Goal: Information Seeking & Learning: Check status

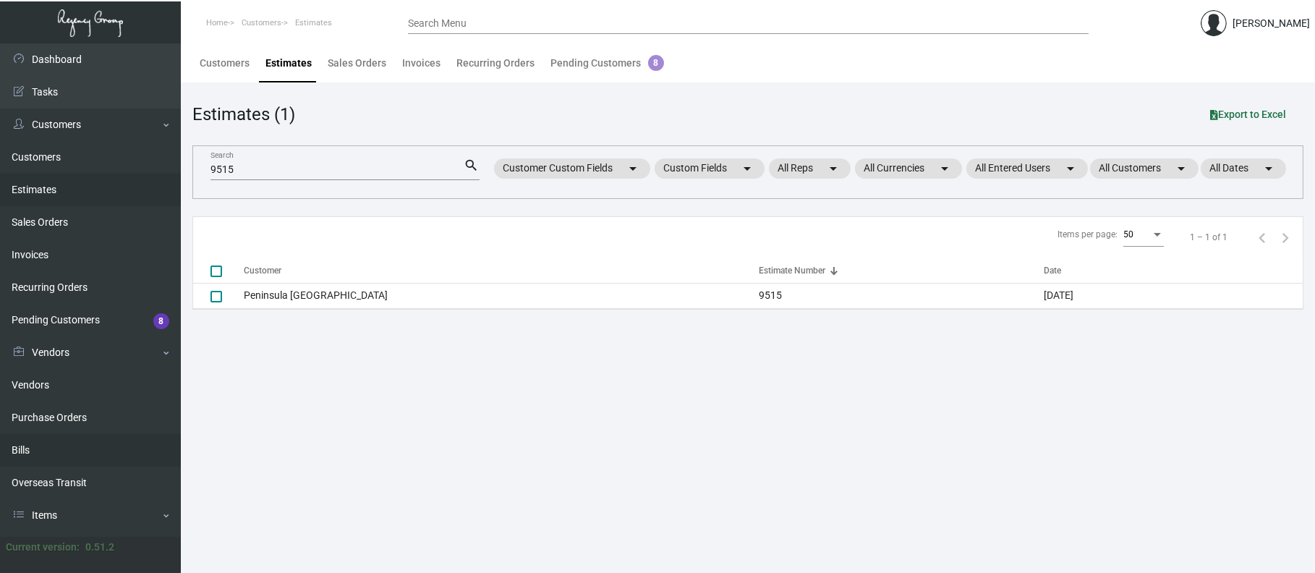
click at [40, 437] on link "Bills" at bounding box center [90, 450] width 181 height 33
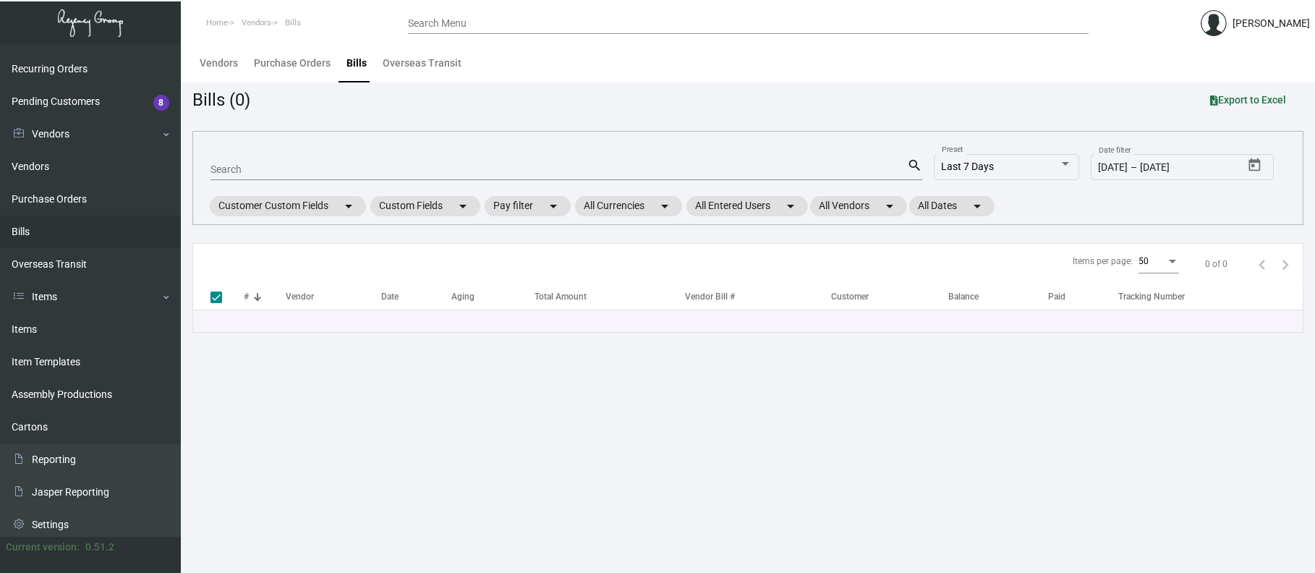
scroll to position [217, 0]
click at [61, 362] on link "Item Templates" at bounding box center [90, 363] width 181 height 33
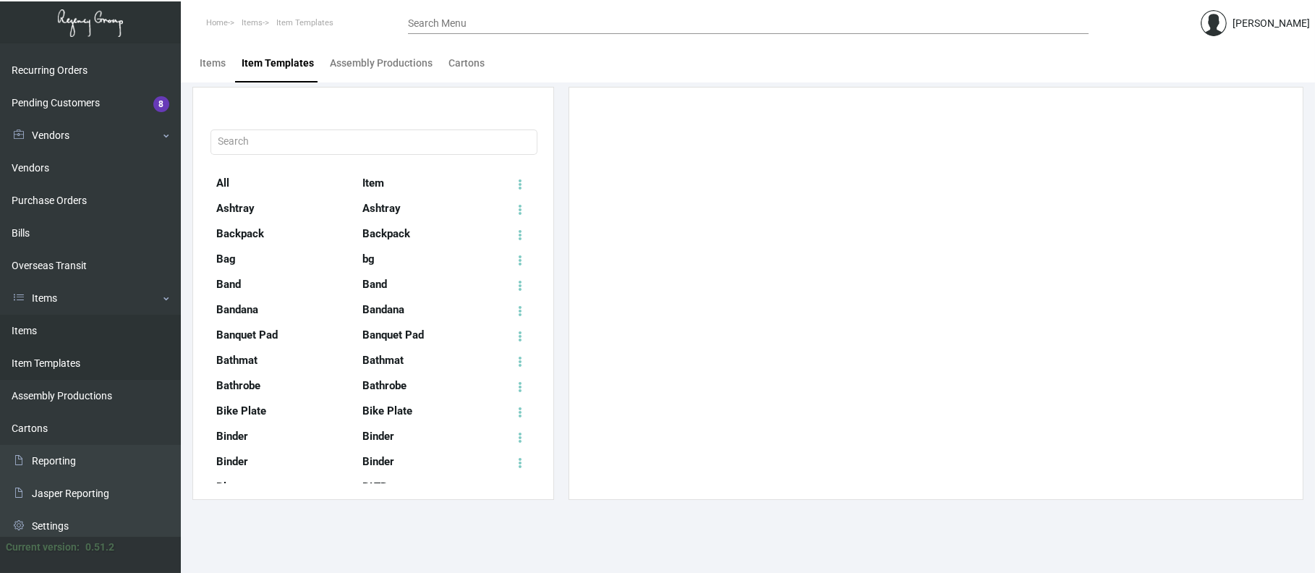
click at [82, 320] on link "Items" at bounding box center [90, 331] width 181 height 33
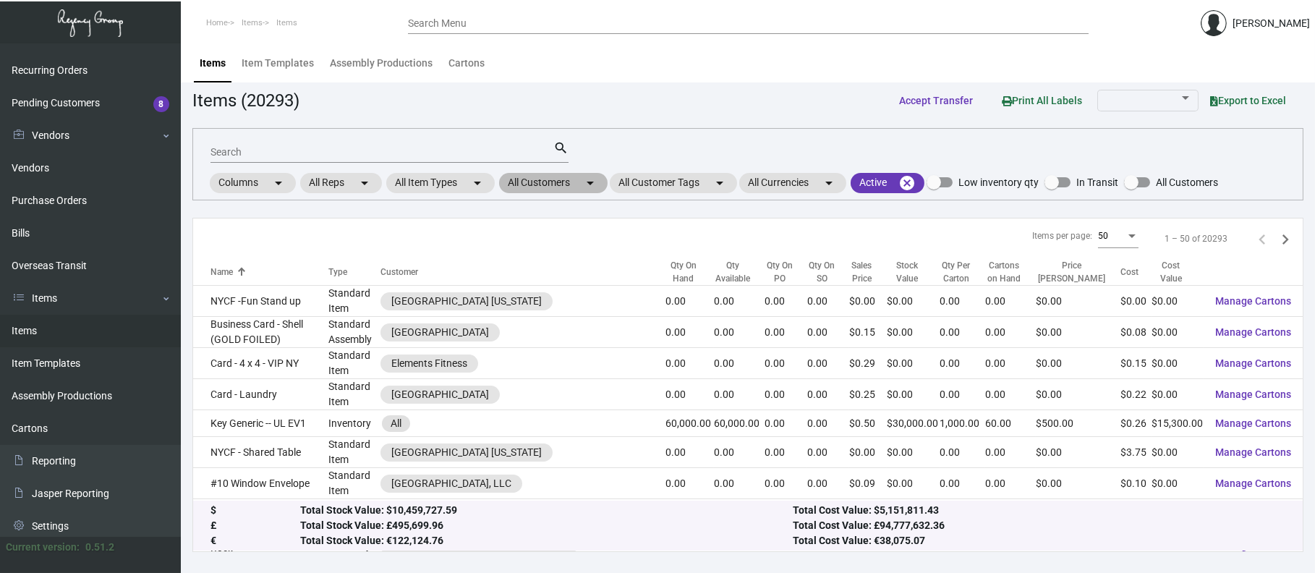
click at [531, 173] on mat-chip "All Customers arrow_drop_down" at bounding box center [553, 183] width 108 height 20
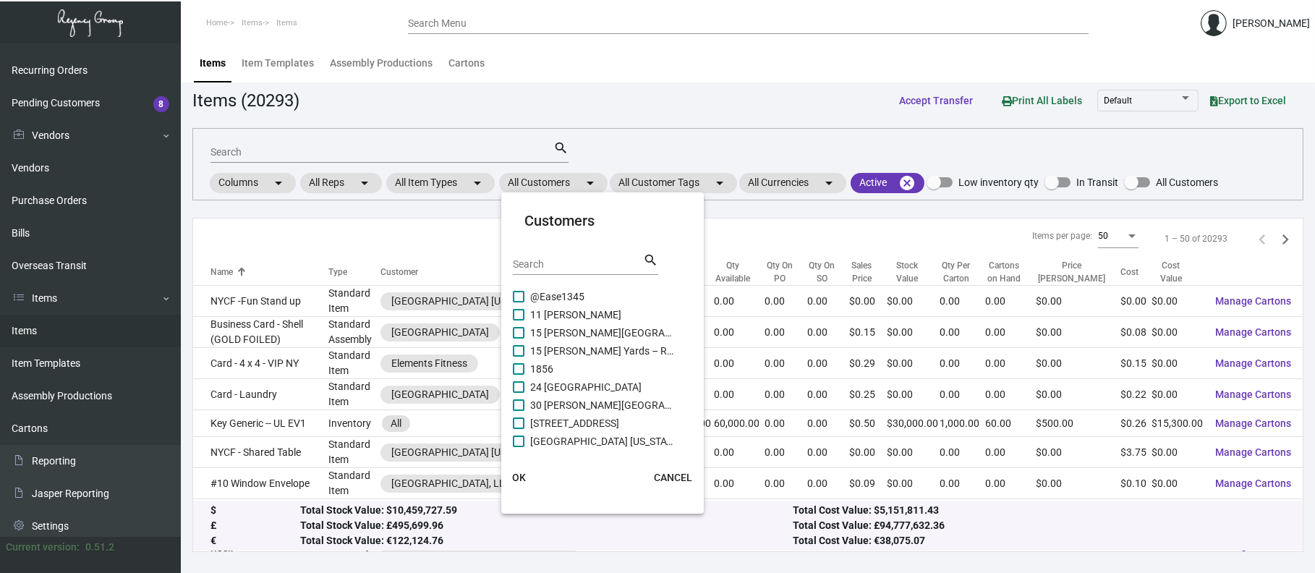
click at [558, 268] on input "Search" at bounding box center [578, 265] width 130 height 12
type input "p"
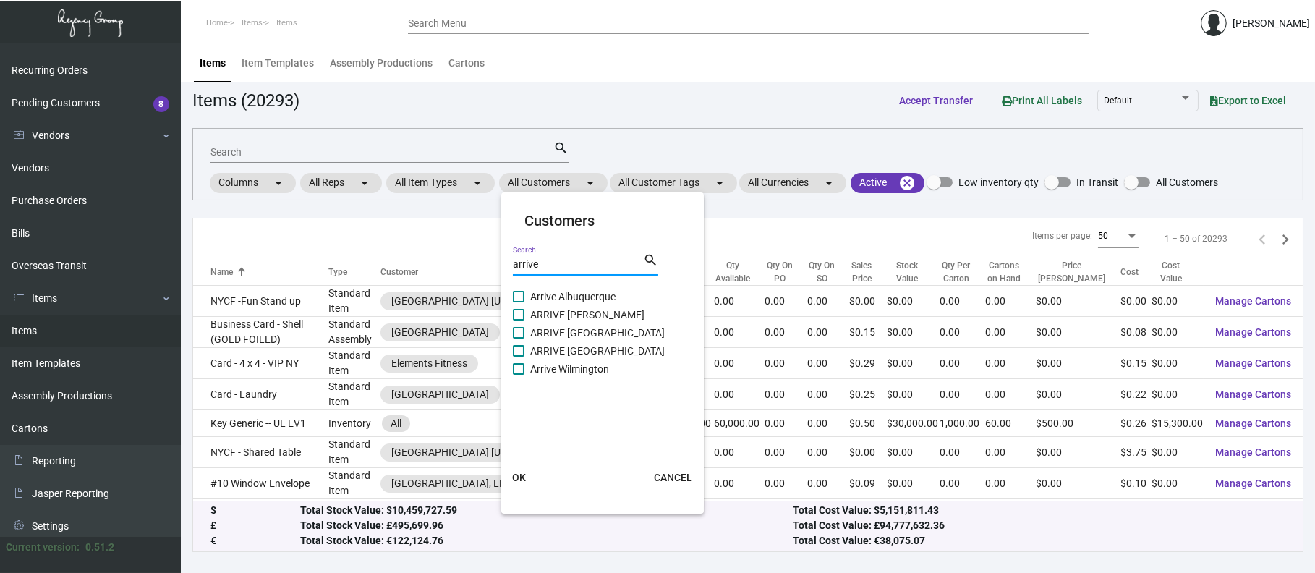
type input "arrive"
click at [571, 296] on span "Arrive Albuquerque" at bounding box center [602, 296] width 145 height 17
click at [518, 302] on input "Arrive Albuquerque" at bounding box center [518, 302] width 1 height 1
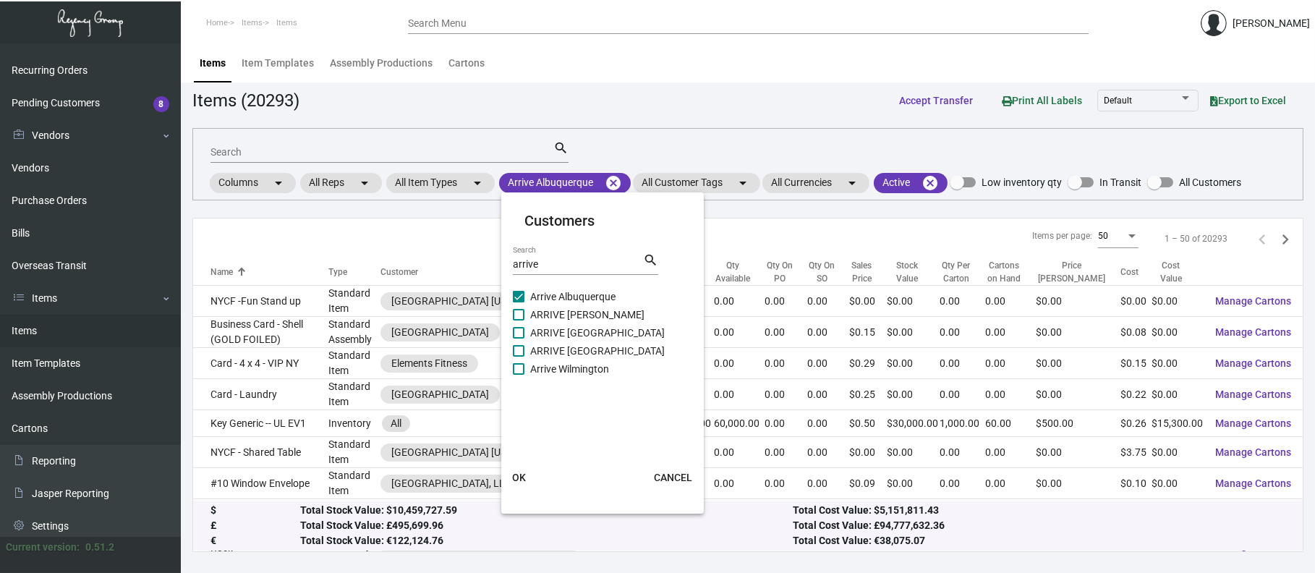
click at [571, 302] on span "Arrive Albuquerque" at bounding box center [602, 296] width 145 height 17
click at [518, 302] on input "Arrive Albuquerque" at bounding box center [518, 302] width 1 height 1
checkbox input "false"
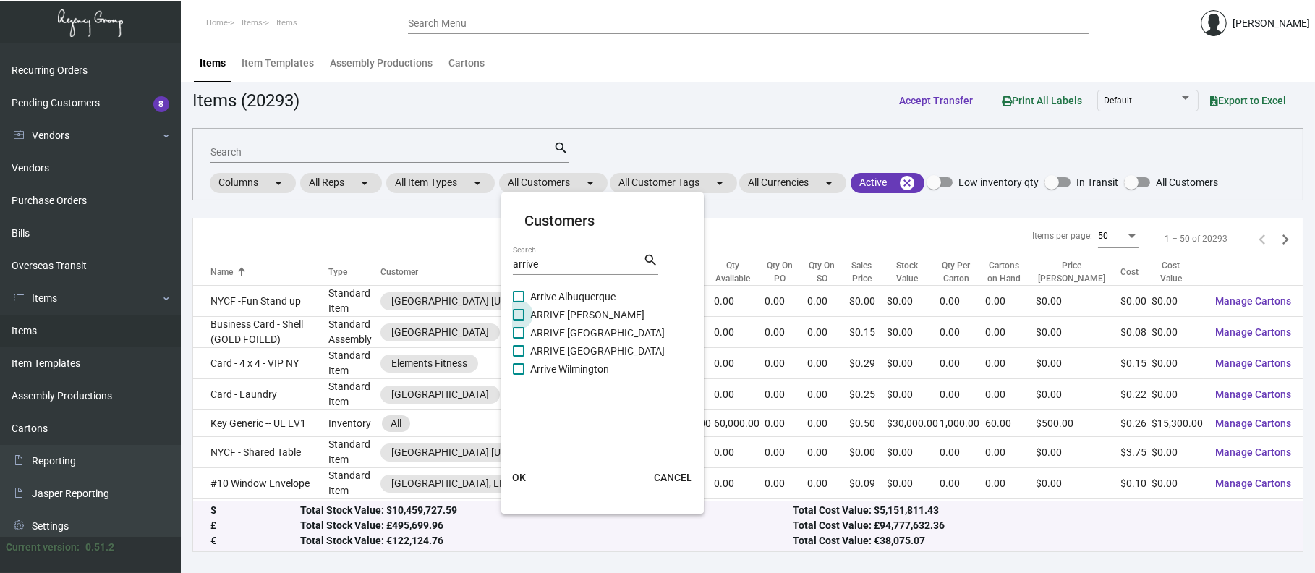
click at [571, 313] on span "ARRIVE [PERSON_NAME]" at bounding box center [602, 314] width 145 height 17
click at [518, 320] on input "ARRIVE [PERSON_NAME]" at bounding box center [518, 320] width 1 height 1
checkbox input "true"
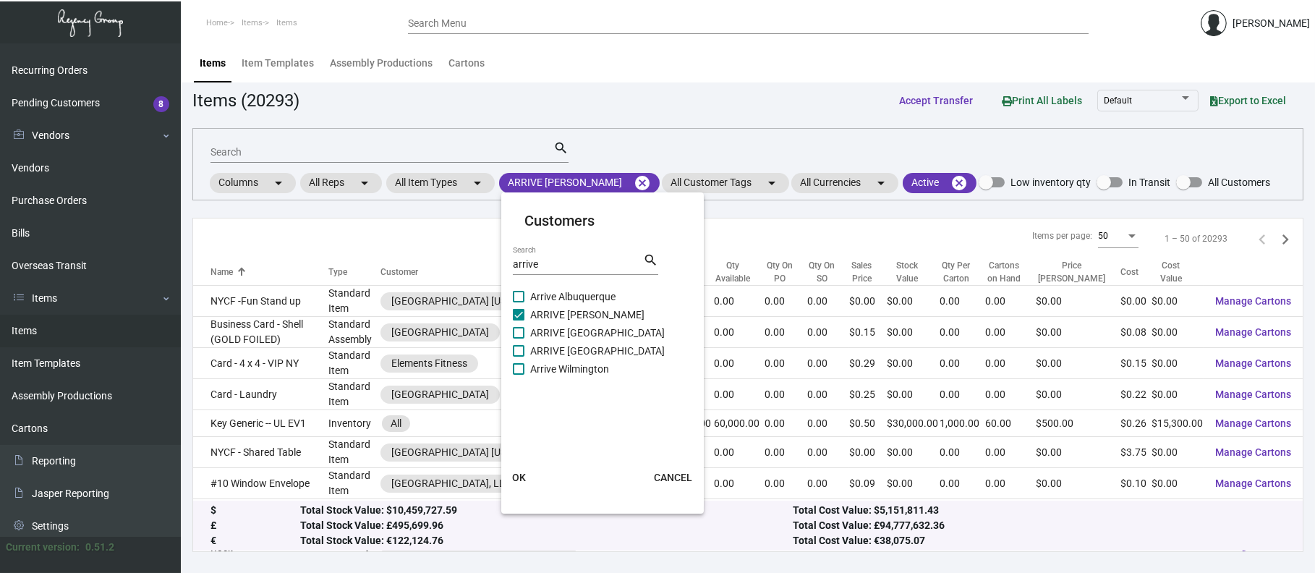
click at [571, 324] on span "ARRIVE [GEOGRAPHIC_DATA]" at bounding box center [602, 332] width 145 height 17
click at [518, 338] on input "ARRIVE [GEOGRAPHIC_DATA]" at bounding box center [518, 338] width 1 height 1
checkbox input "true"
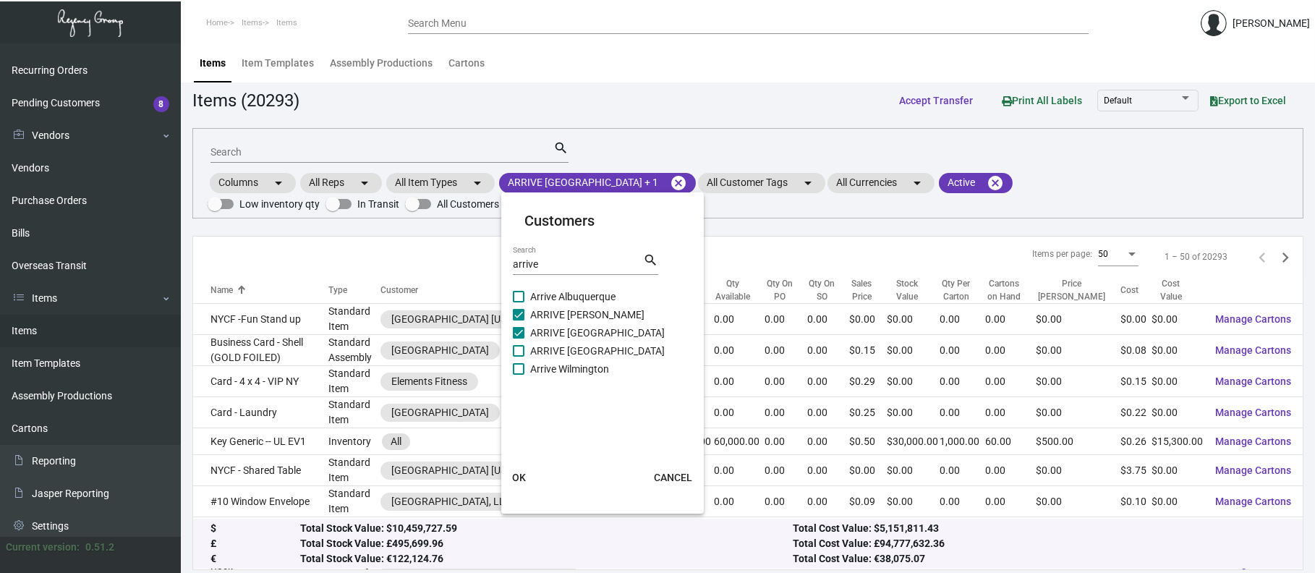
click at [573, 348] on span "ARRIVE [GEOGRAPHIC_DATA]" at bounding box center [602, 350] width 145 height 17
click at [518, 357] on input "ARRIVE [GEOGRAPHIC_DATA]" at bounding box center [518, 357] width 1 height 1
checkbox input "true"
click at [562, 371] on span "Arrive Wilmington" at bounding box center [602, 368] width 145 height 17
click at [518, 375] on input "Arrive Wilmington" at bounding box center [518, 375] width 1 height 1
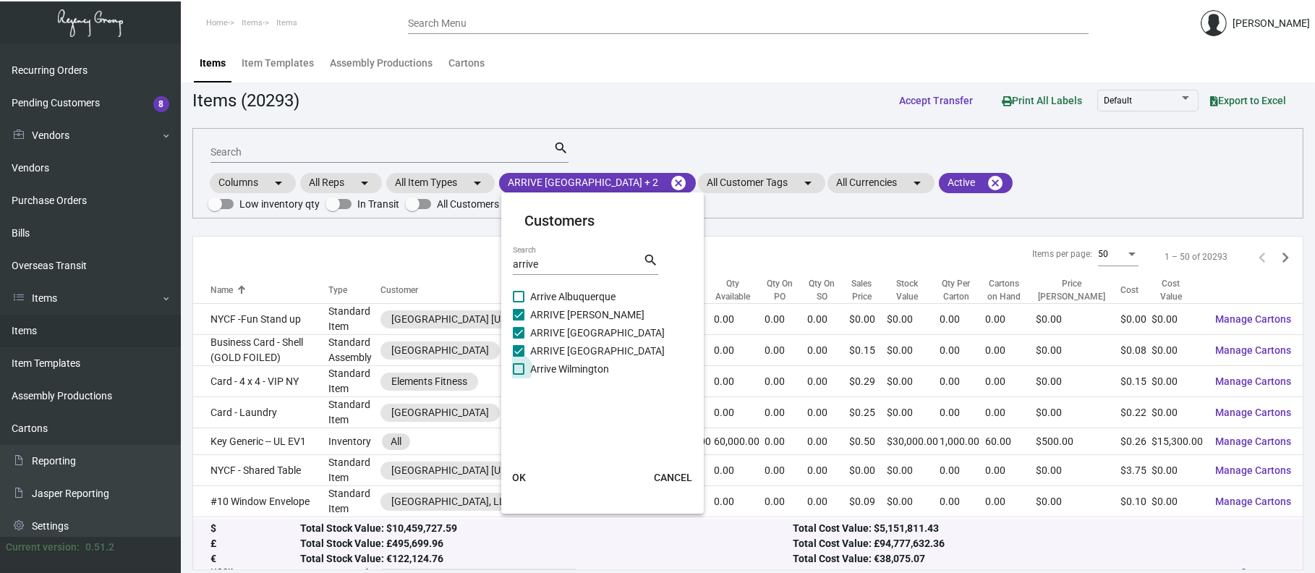
checkbox input "true"
click at [560, 294] on span "Arrive Albuquerque" at bounding box center [602, 296] width 145 height 17
click at [518, 302] on input "Arrive Albuquerque" at bounding box center [518, 302] width 1 height 1
checkbox input "true"
click at [526, 473] on button "OK" at bounding box center [518, 477] width 46 height 26
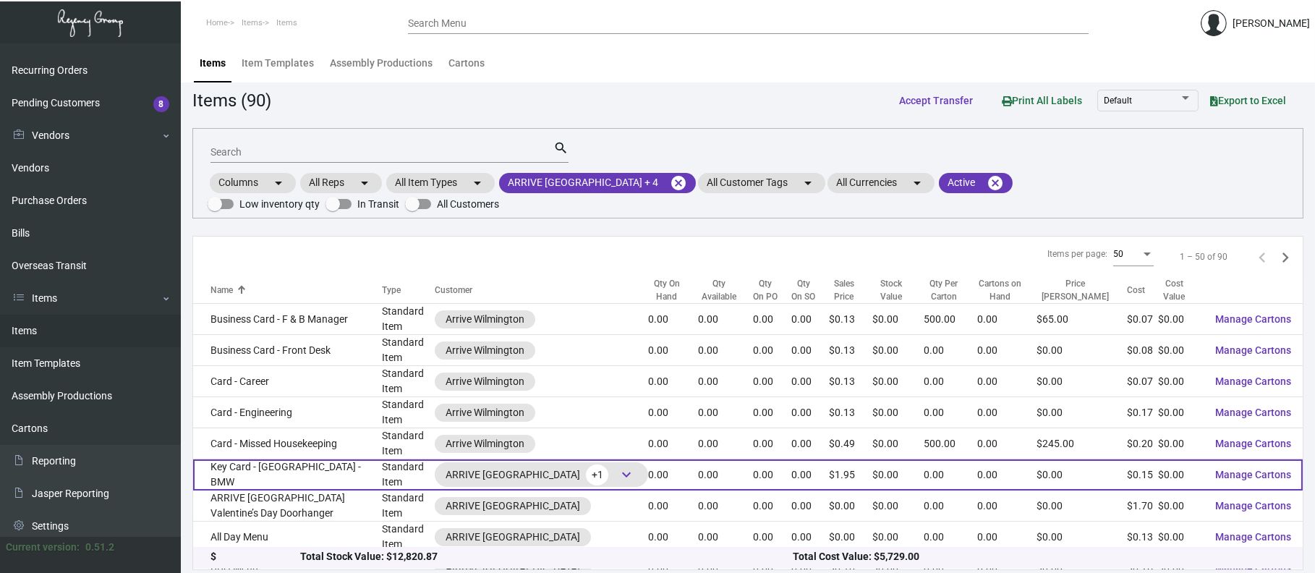
click at [618, 466] on span "keyboard_arrow_down" at bounding box center [626, 474] width 17 height 17
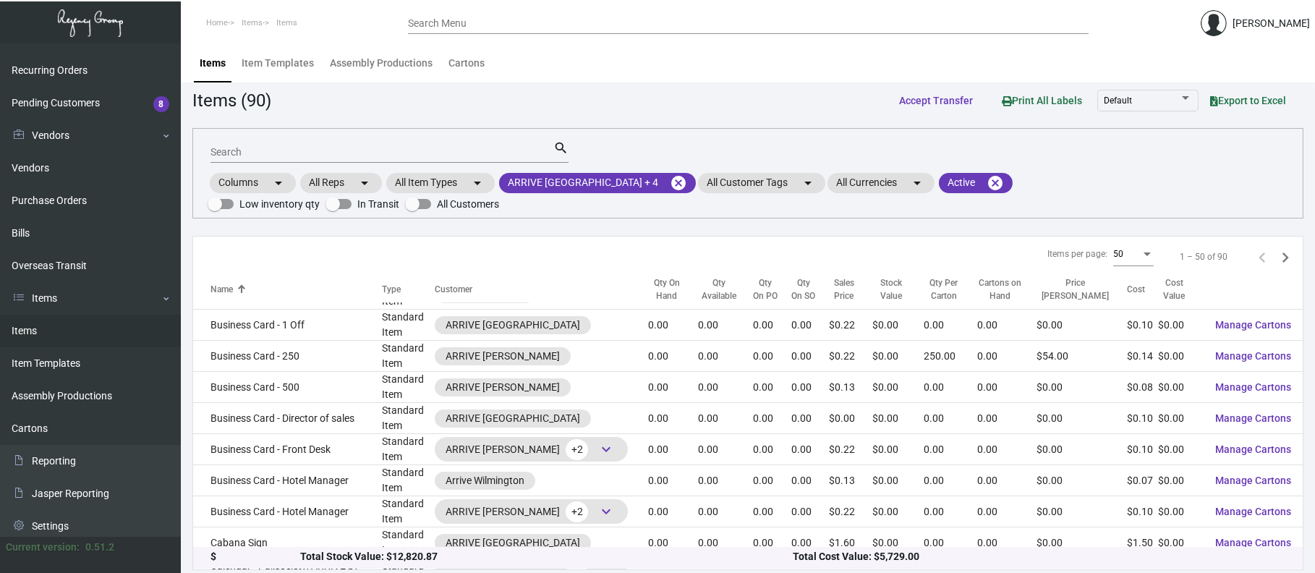
scroll to position [467, 0]
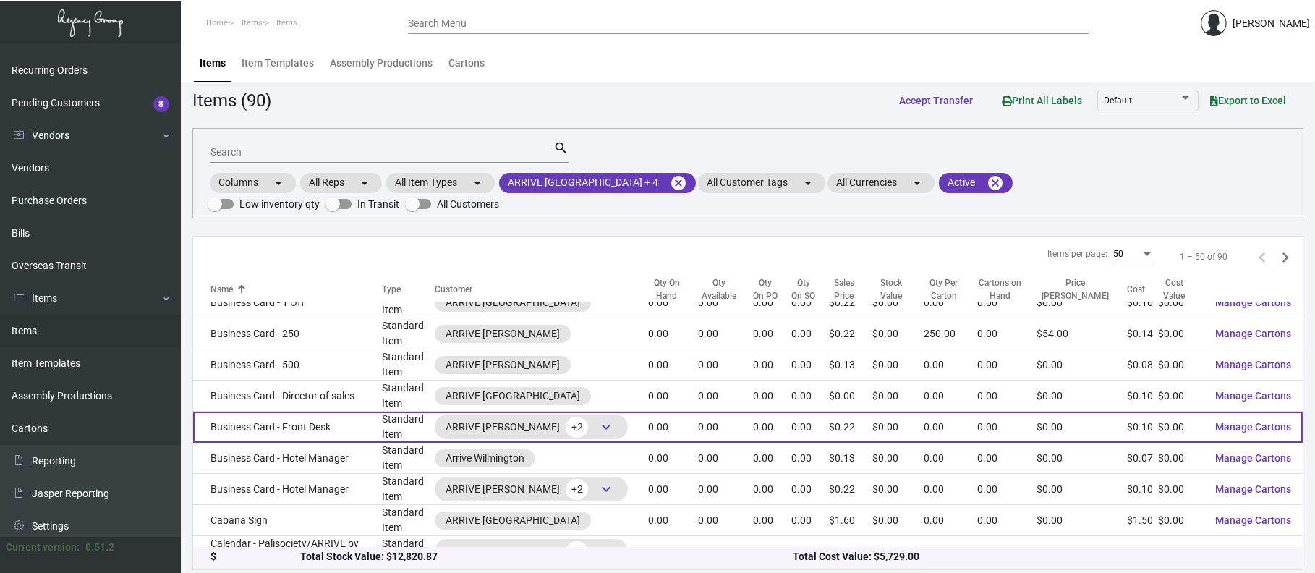
click at [597, 418] on span "keyboard_arrow_down" at bounding box center [605, 426] width 17 height 17
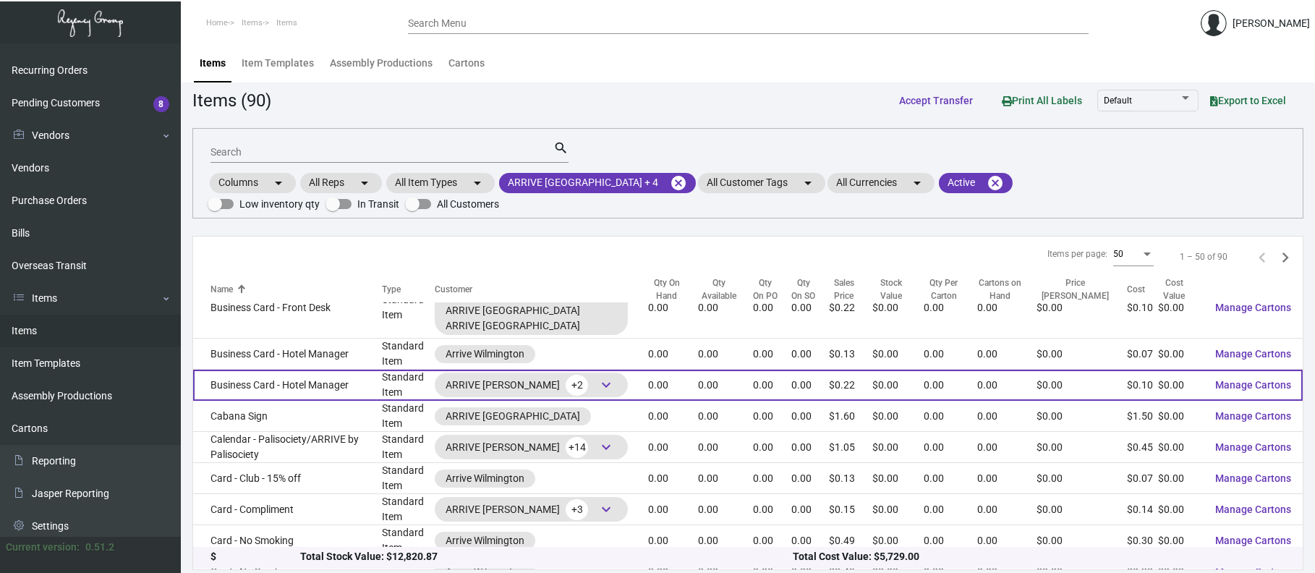
scroll to position [603, 0]
click at [597, 375] on span "keyboard_arrow_down" at bounding box center [605, 383] width 17 height 17
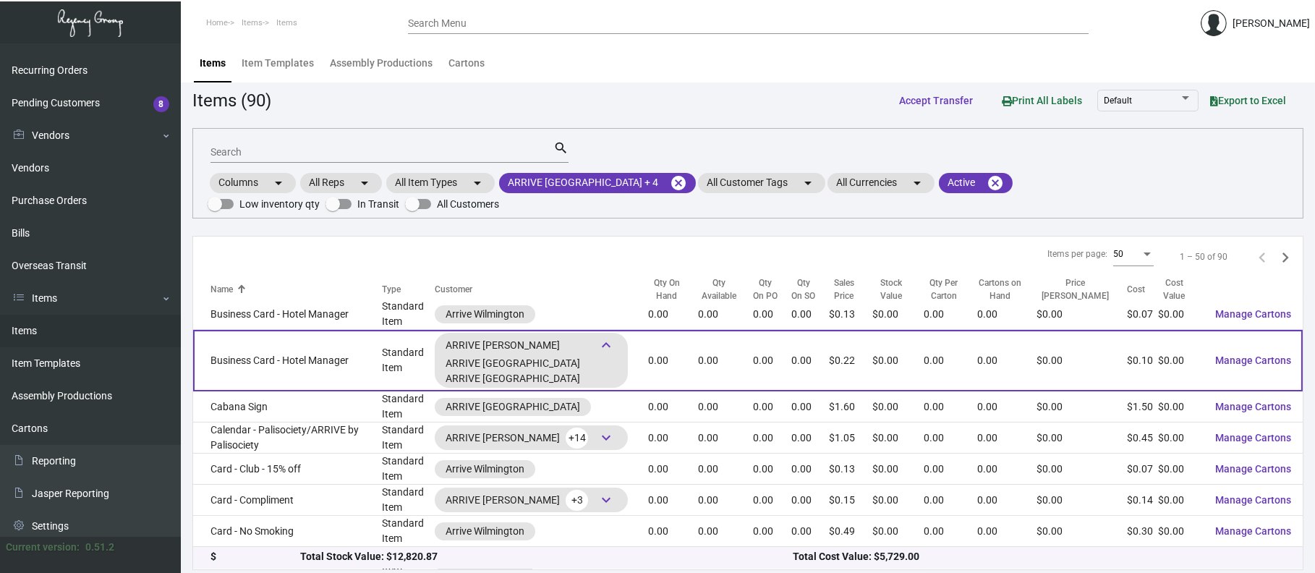
scroll to position [100, 0]
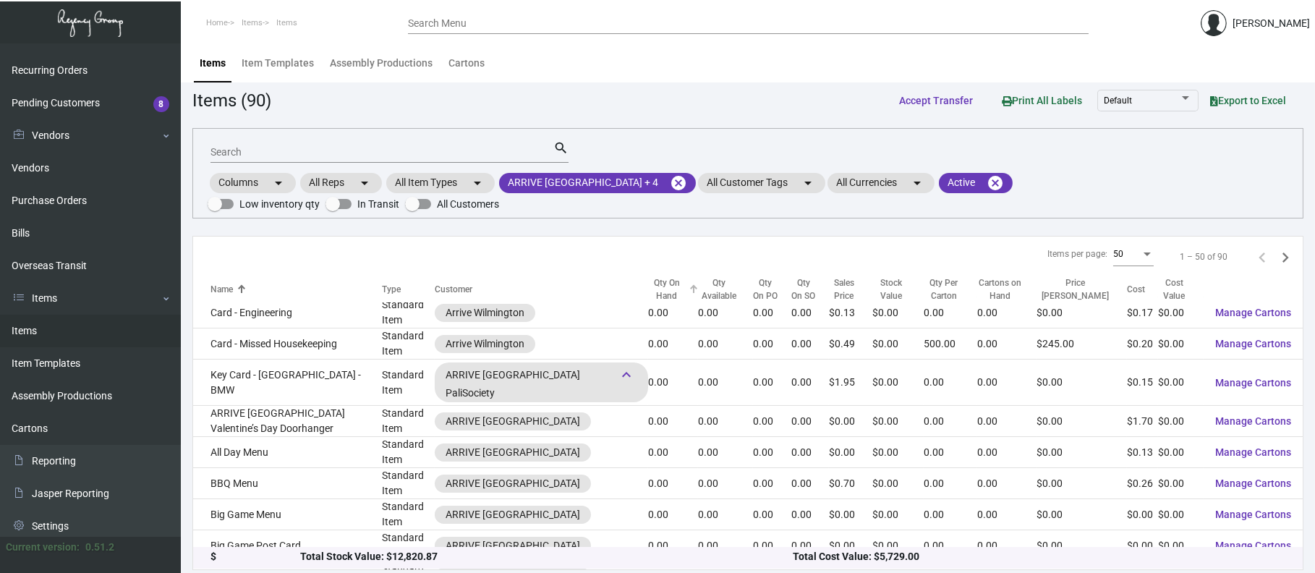
click at [648, 277] on div "Qty On Hand" at bounding box center [666, 290] width 37 height 26
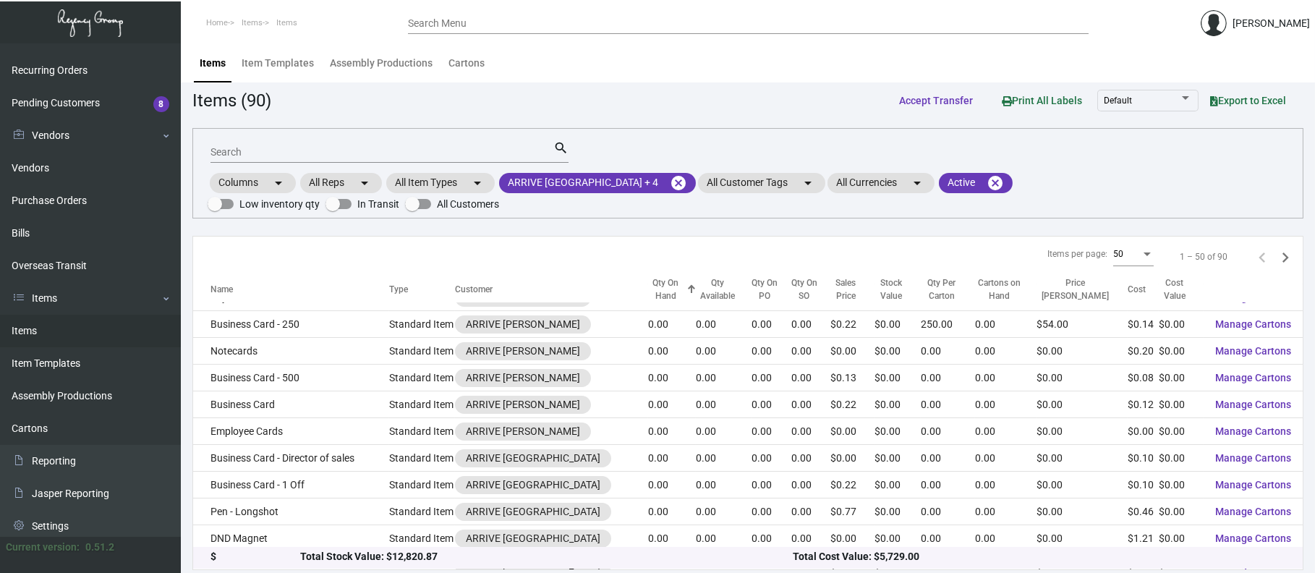
click at [648, 277] on div "Qty On Hand" at bounding box center [665, 290] width 35 height 26
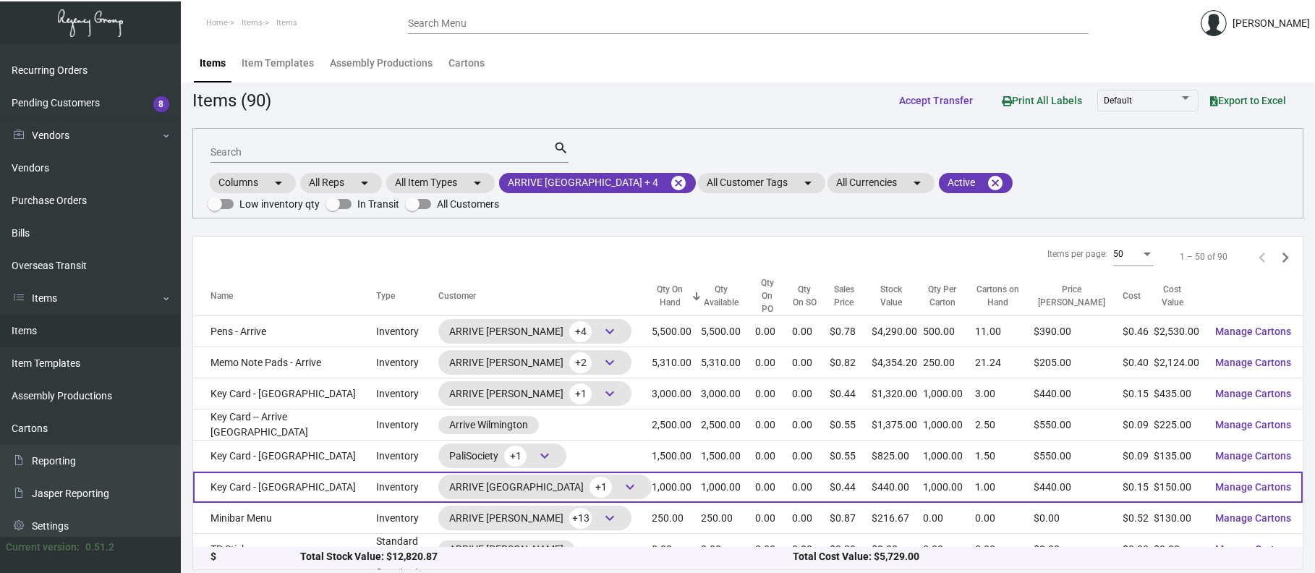
scroll to position [0, 0]
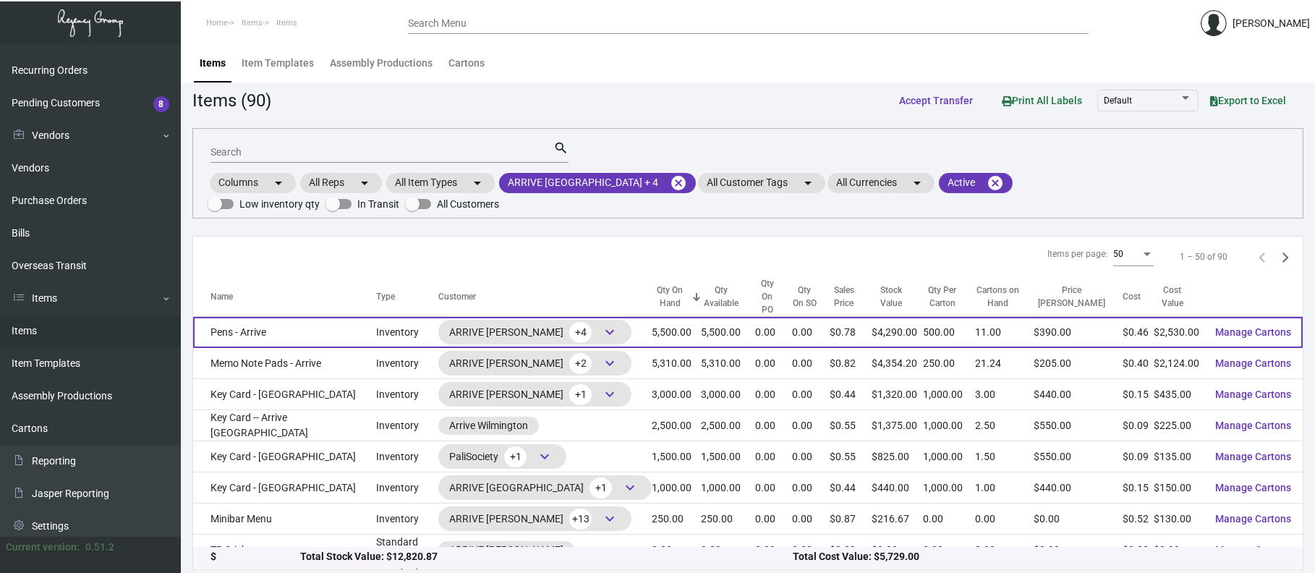
click at [601, 323] on span "keyboard_arrow_down" at bounding box center [609, 331] width 17 height 17
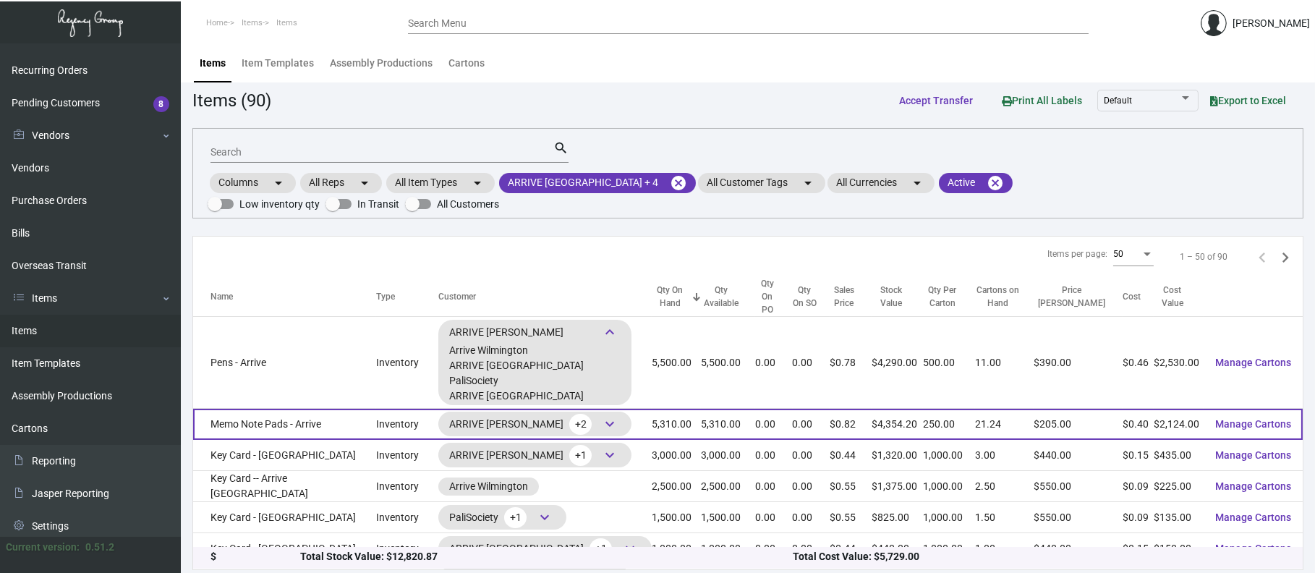
click at [601, 415] on span "keyboard_arrow_down" at bounding box center [609, 423] width 17 height 17
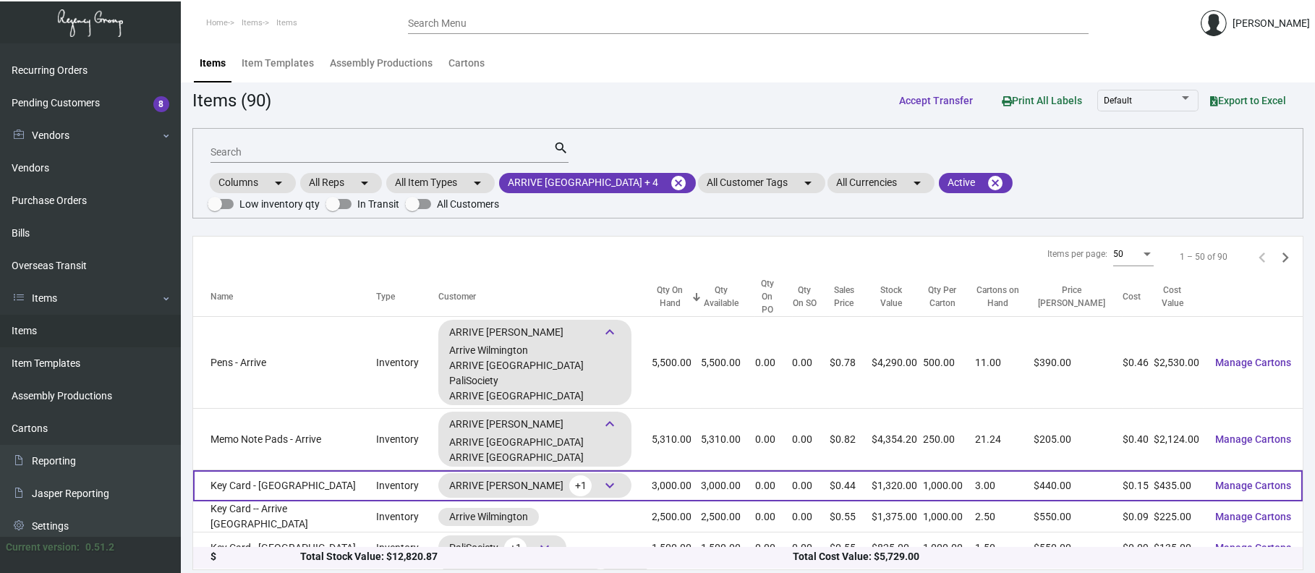
click at [601, 477] on span "keyboard_arrow_down" at bounding box center [609, 485] width 17 height 17
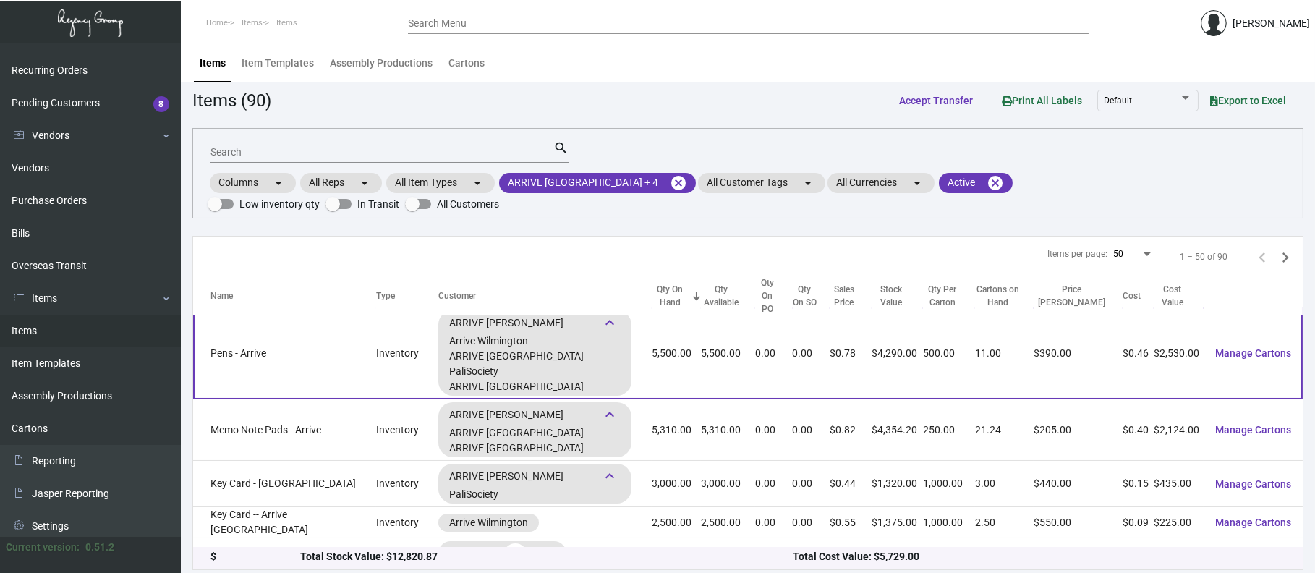
scroll to position [1, 0]
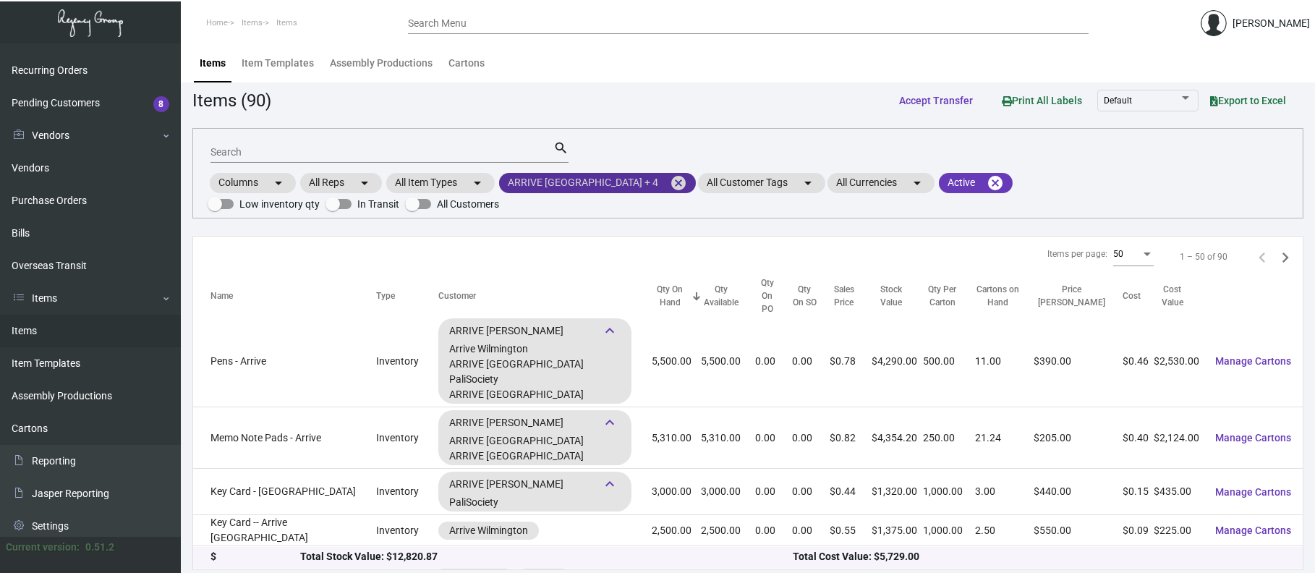
click at [670, 187] on mat-icon "cancel" at bounding box center [678, 182] width 17 height 17
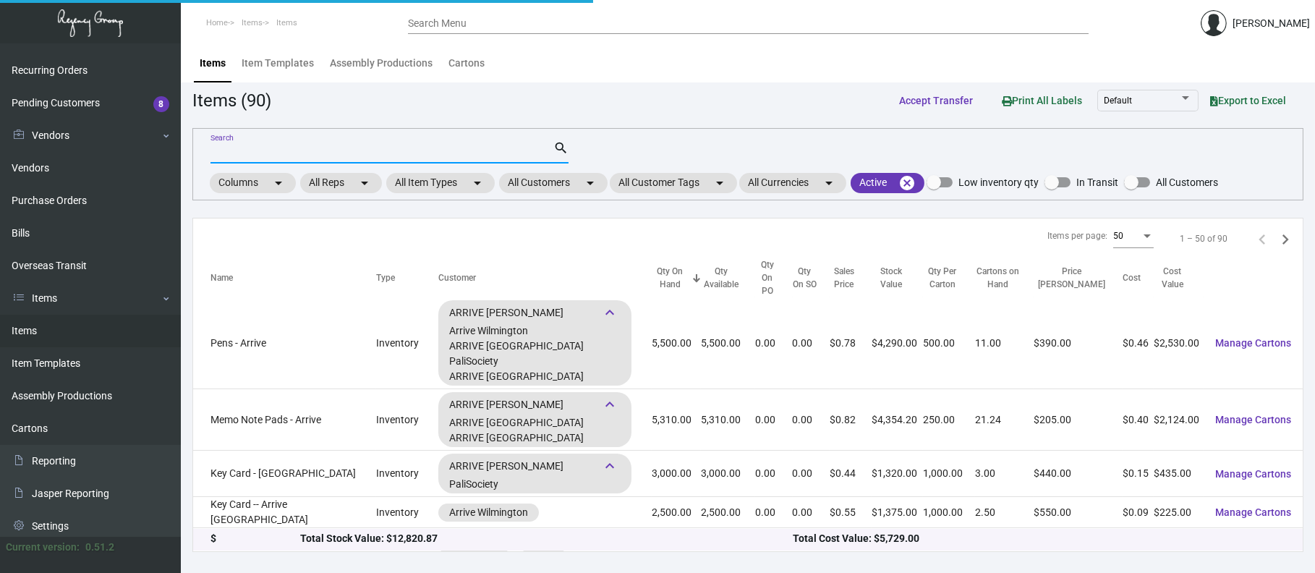
click at [475, 157] on input "Search" at bounding box center [381, 153] width 343 height 12
click at [573, 192] on div "Columns arrow_drop_down All Reps arrow_drop_down All Item Types arrow_drop_down…" at bounding box center [713, 183] width 1010 height 25
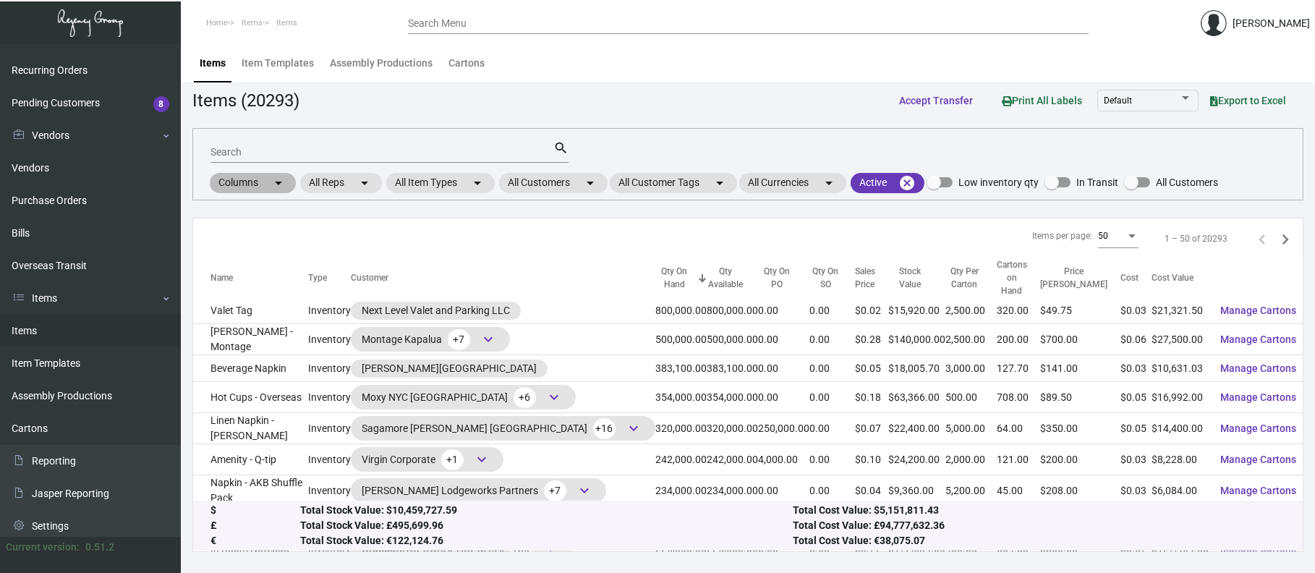
click at [558, 193] on div "Columns arrow_drop_down All Reps arrow_drop_down All Item Types arrow_drop_down…" at bounding box center [713, 183] width 1010 height 25
click at [532, 183] on mat-chip "All Customers arrow_drop_down" at bounding box center [553, 183] width 108 height 20
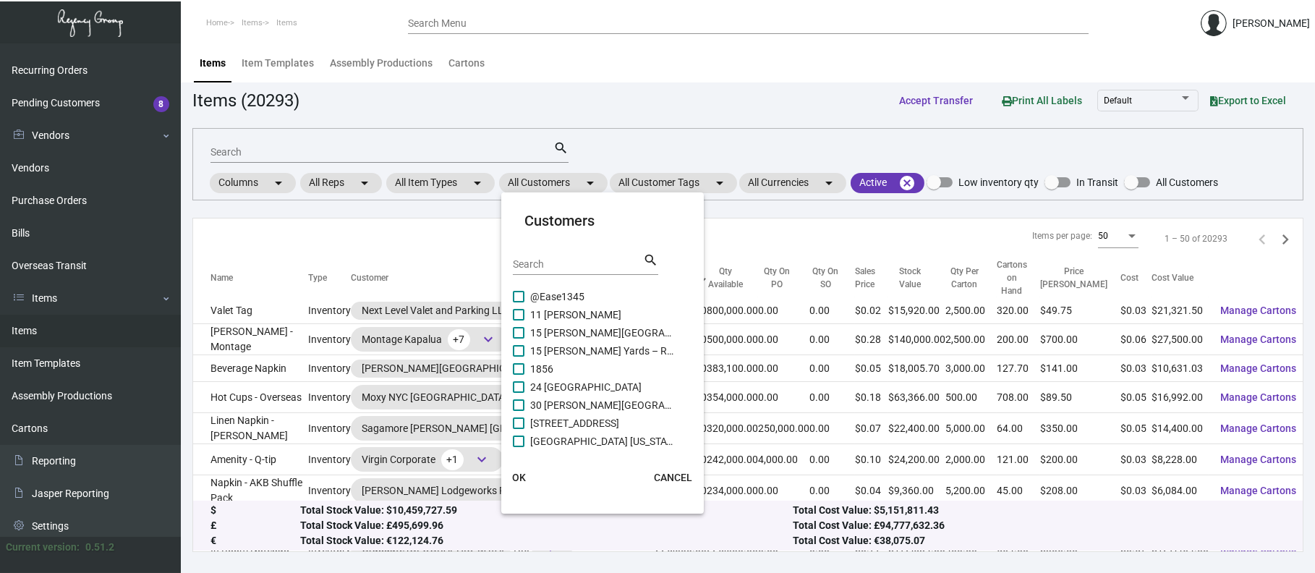
click at [548, 259] on input "Search" at bounding box center [578, 265] width 130 height 12
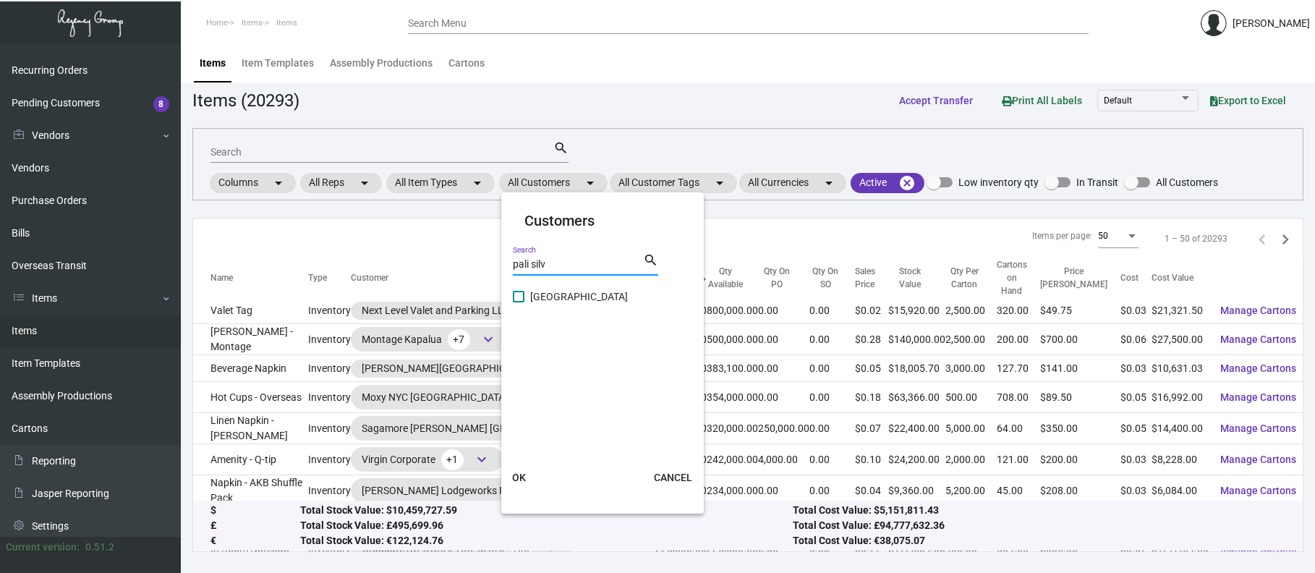
type input "pali silv"
click at [578, 288] on span "[GEOGRAPHIC_DATA]" at bounding box center [602, 296] width 145 height 17
click at [518, 302] on input "[GEOGRAPHIC_DATA]" at bounding box center [518, 302] width 1 height 1
checkbox input "true"
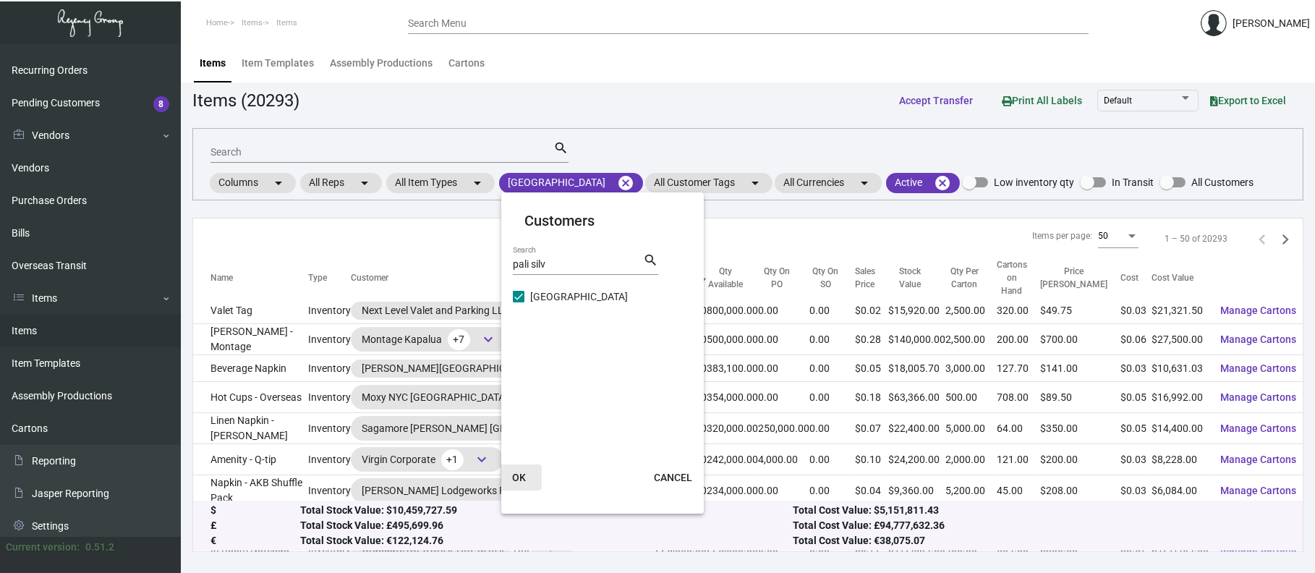
click at [515, 471] on span "OK" at bounding box center [519, 477] width 14 height 12
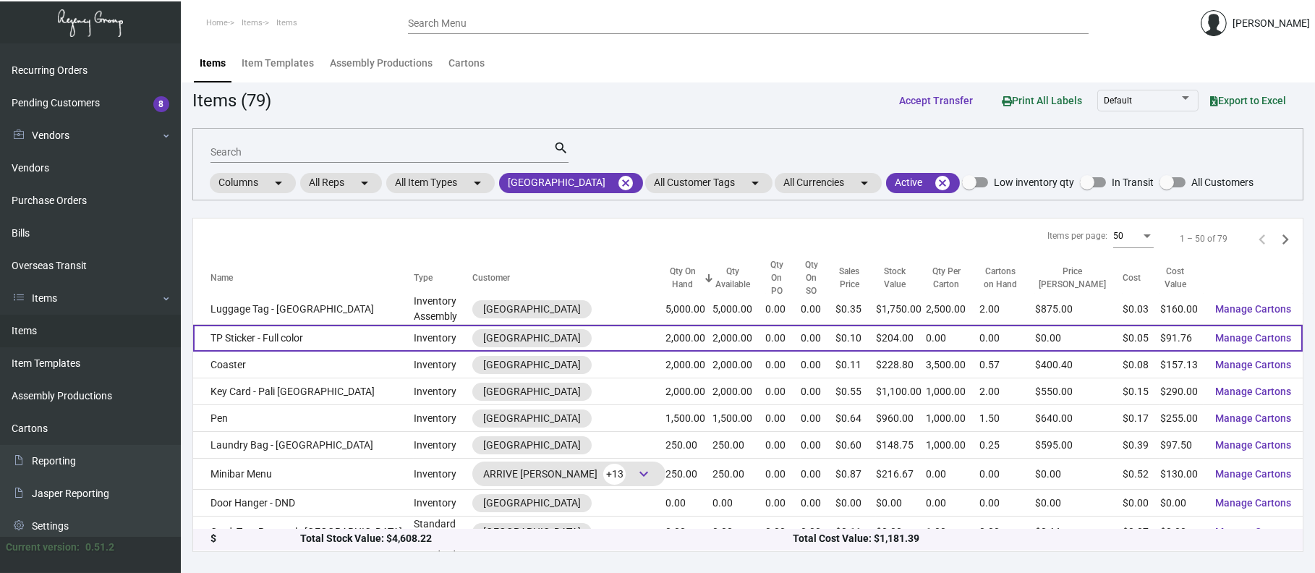
scroll to position [0, 0]
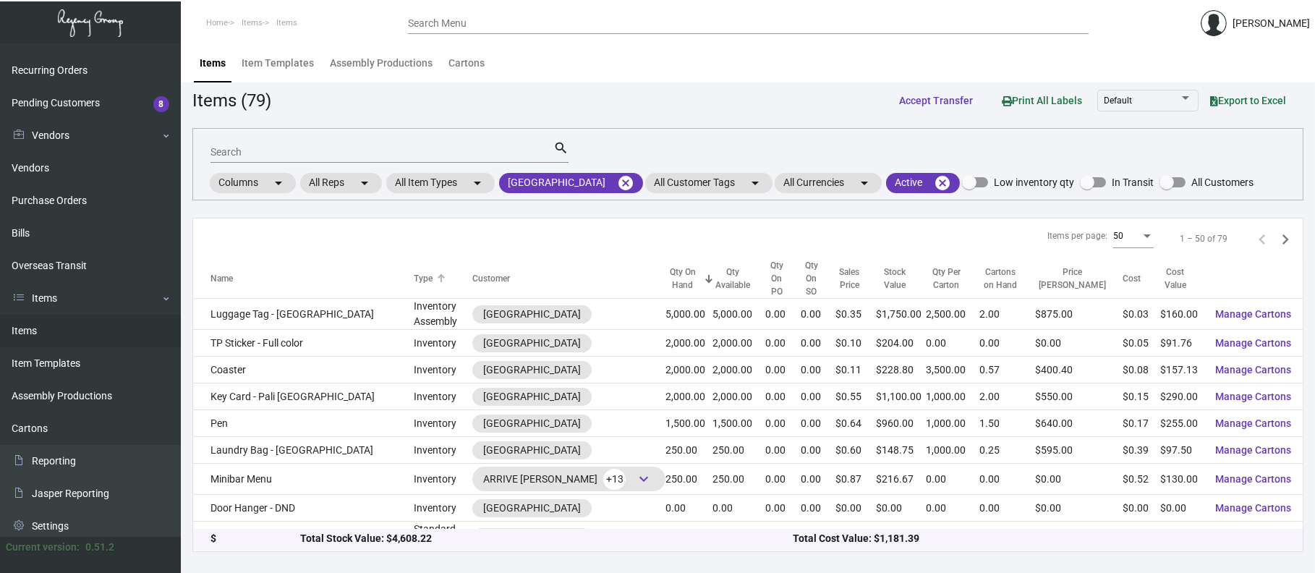
click at [414, 280] on th "Type" at bounding box center [443, 279] width 59 height 40
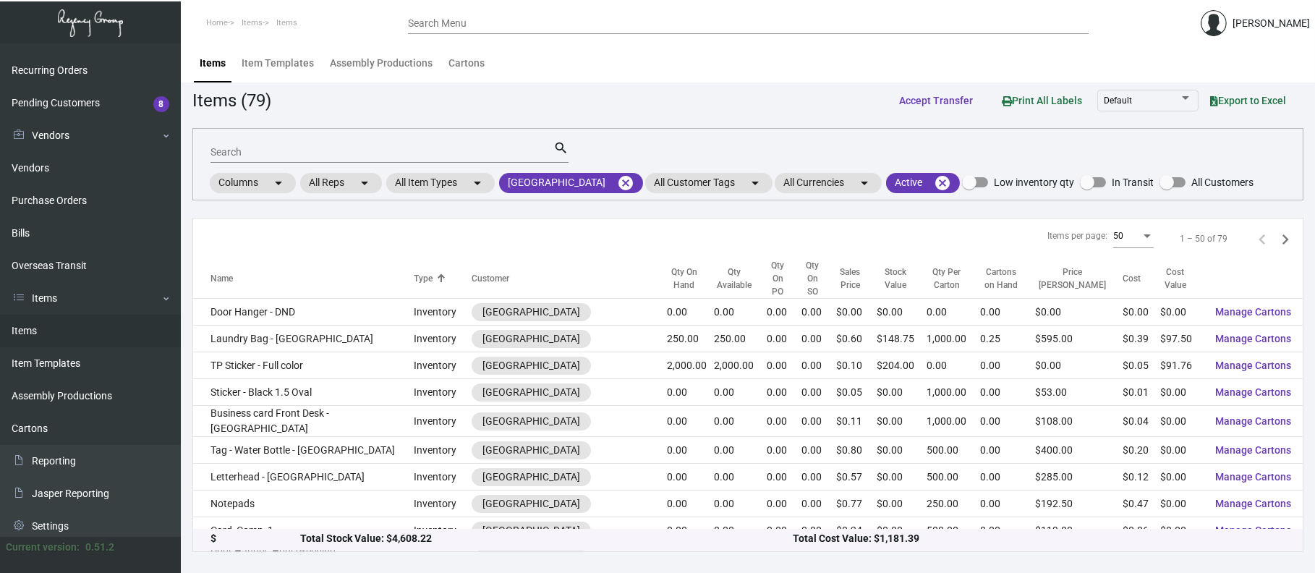
drag, startPoint x: 386, startPoint y: 280, endPoint x: 607, endPoint y: 273, distance: 221.4
click at [667, 273] on div "Qty On Hand" at bounding box center [684, 278] width 34 height 26
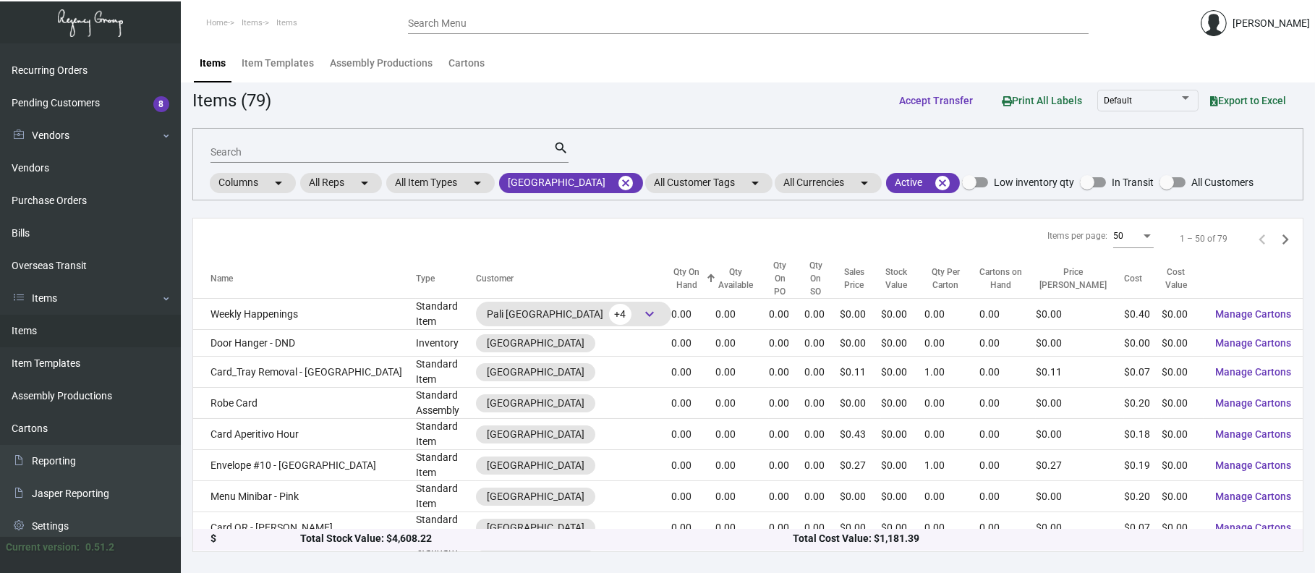
click at [671, 273] on div "Qty On Hand" at bounding box center [686, 278] width 31 height 26
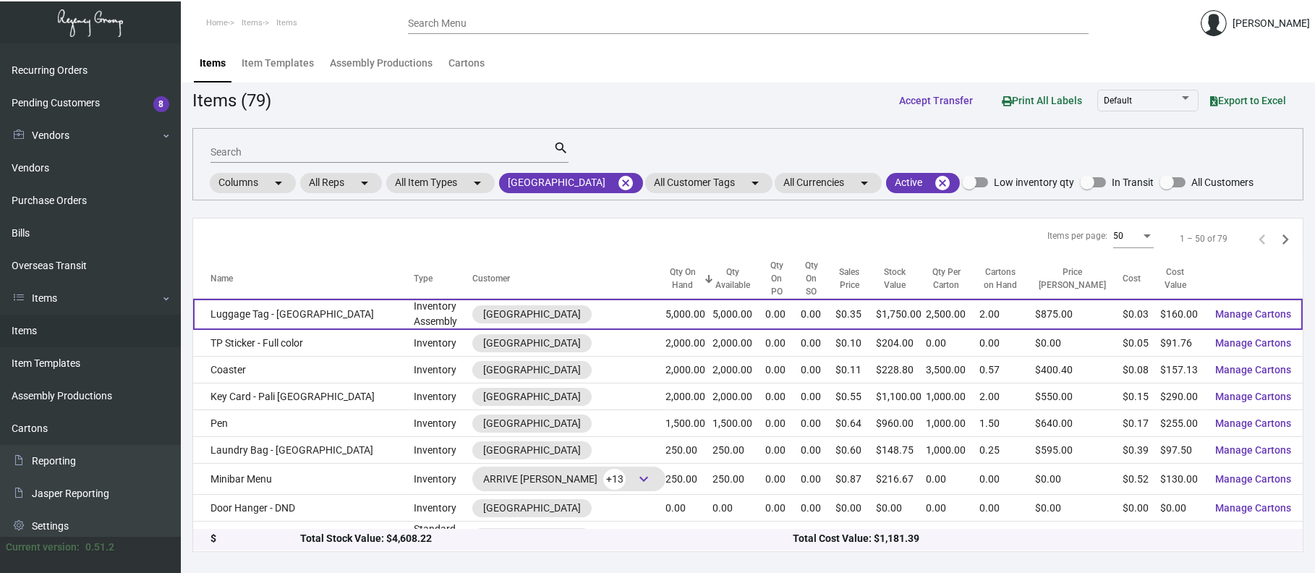
click at [270, 303] on td "Luggage Tag - [GEOGRAPHIC_DATA]" at bounding box center [303, 314] width 221 height 31
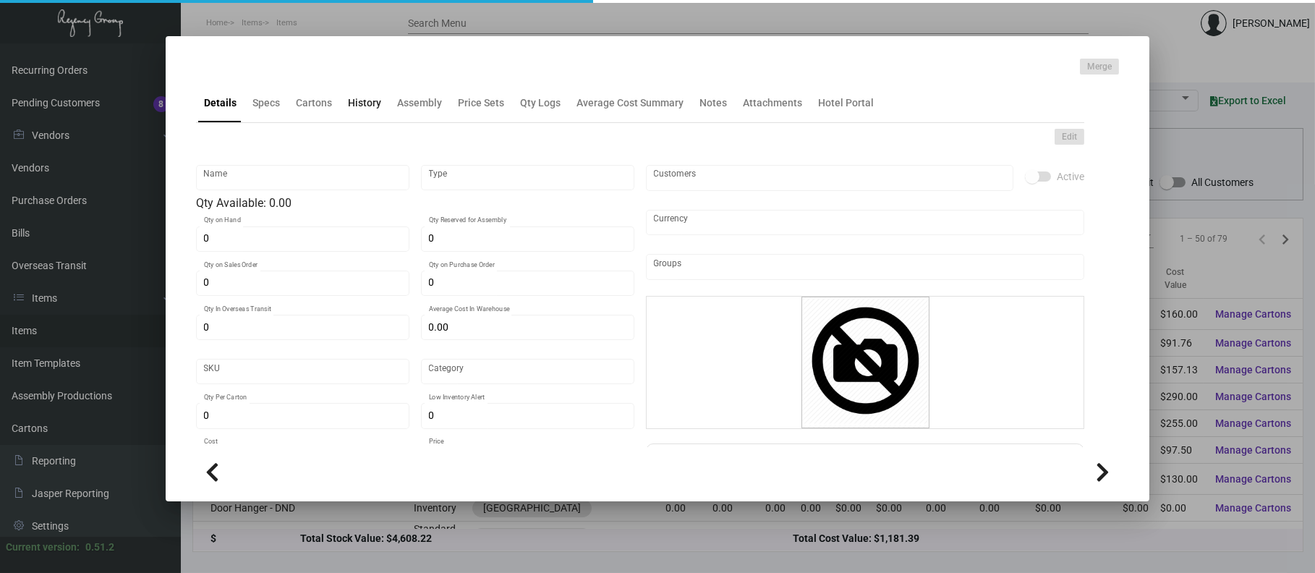
click at [351, 100] on div "History" at bounding box center [364, 102] width 33 height 15
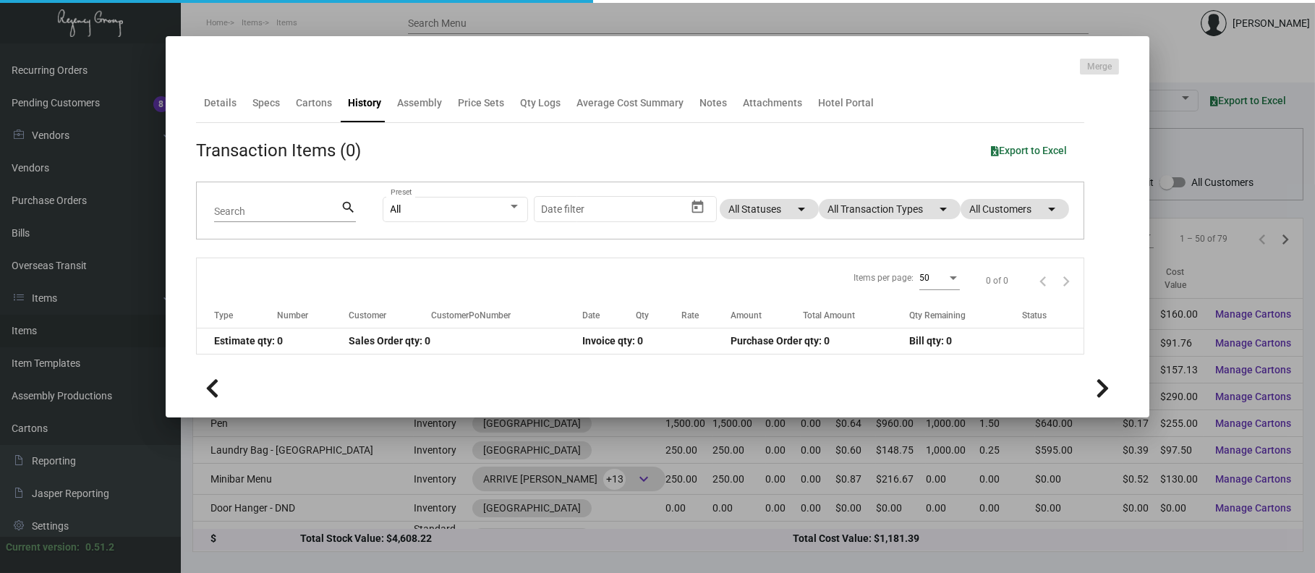
click at [892, 208] on app-item-usage-history "Transaction Items (0) Export to Excel Search search All Preset Start date – Dat…" at bounding box center [640, 245] width 888 height 217
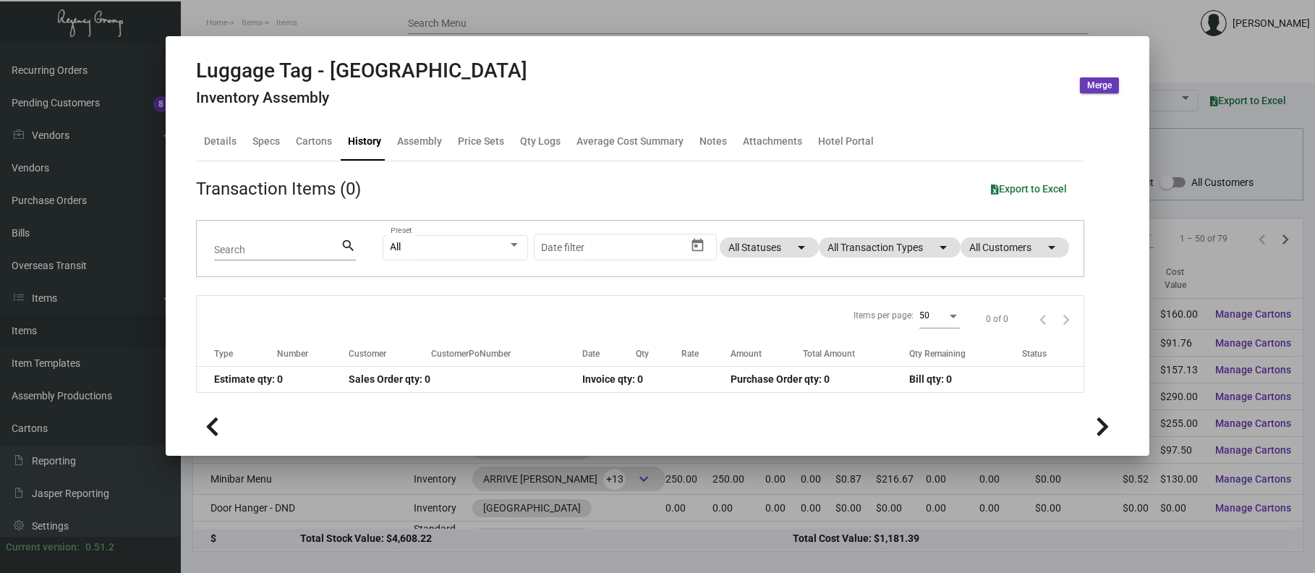
click at [890, 234] on div "All Preset Start date – Date filter All Statuses arrow_drop_down All Transactio…" at bounding box center [724, 249] width 683 height 56
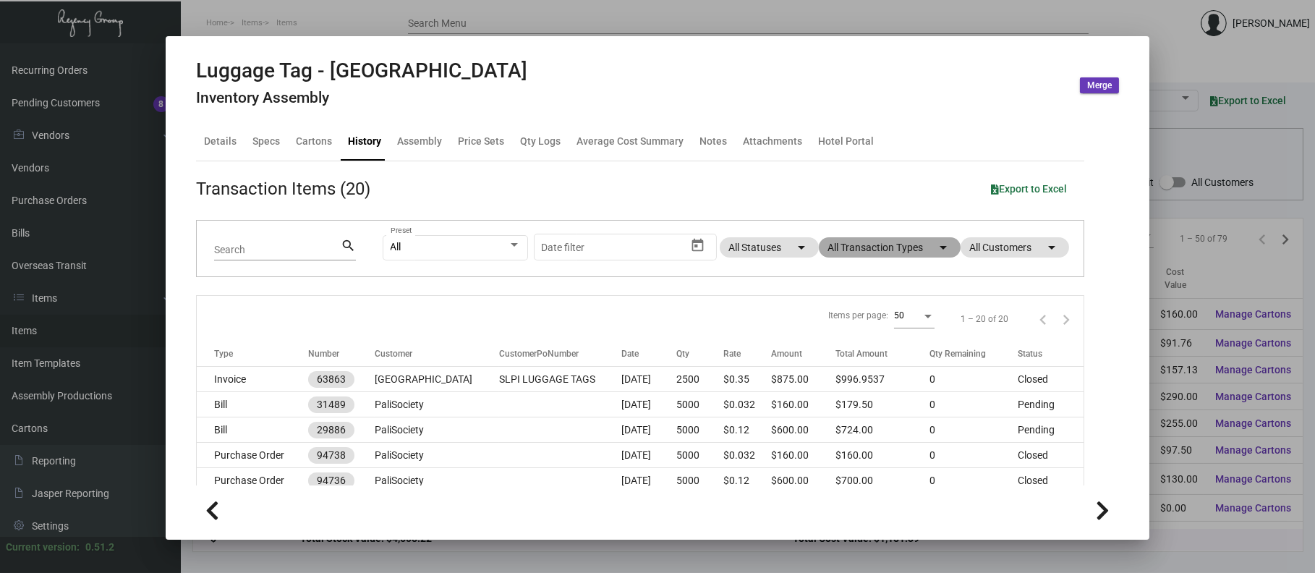
click at [890, 249] on mat-chip "All Transaction Types arrow_drop_down" at bounding box center [890, 247] width 142 height 20
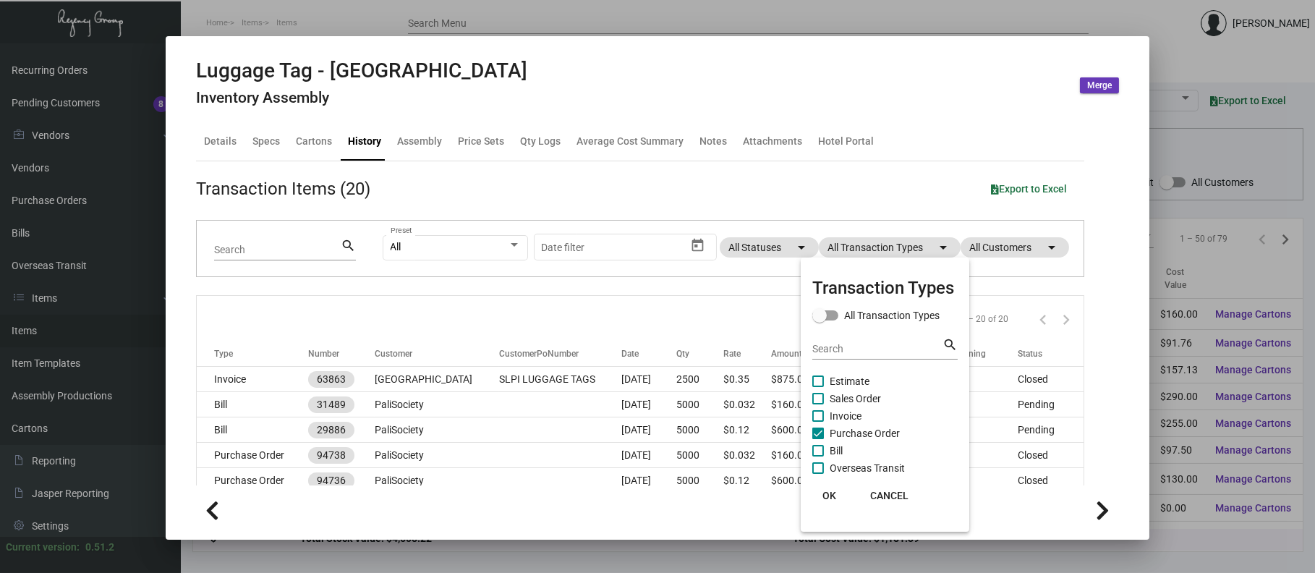
click at [887, 432] on span "Purchase Order" at bounding box center [864, 432] width 70 height 17
click at [818, 439] on input "Purchase Order" at bounding box center [817, 439] width 1 height 1
click at [887, 434] on span "Purchase Order" at bounding box center [864, 432] width 70 height 17
click at [818, 439] on input "Purchase Order" at bounding box center [817, 439] width 1 height 1
checkbox input "true"
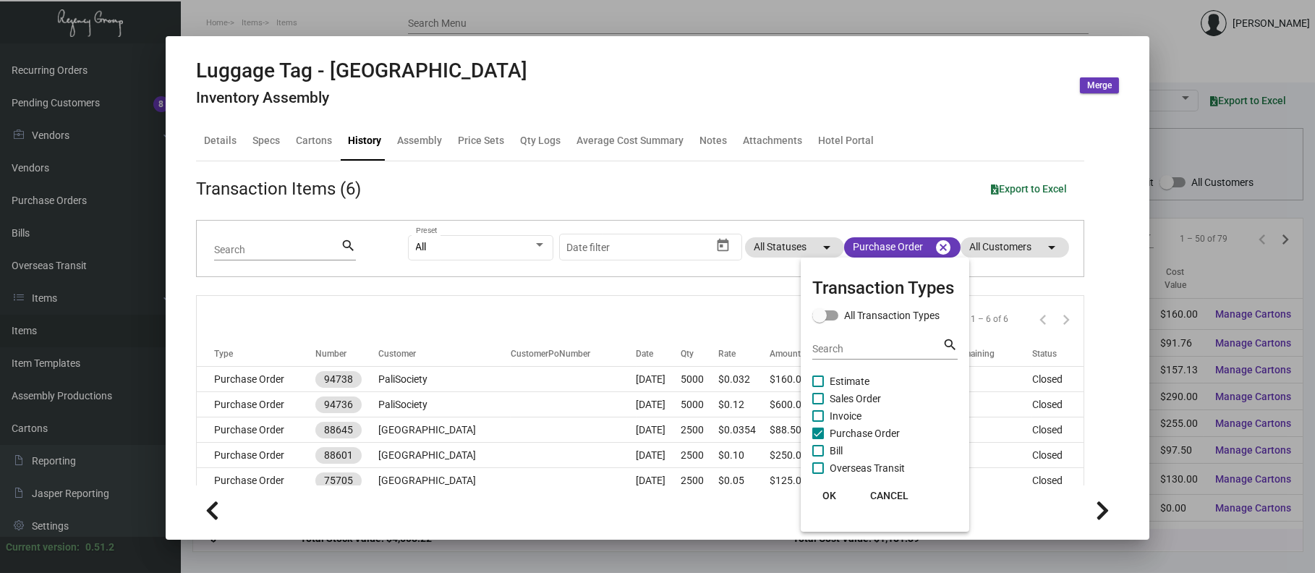
click at [420, 367] on div at bounding box center [657, 286] width 1315 height 573
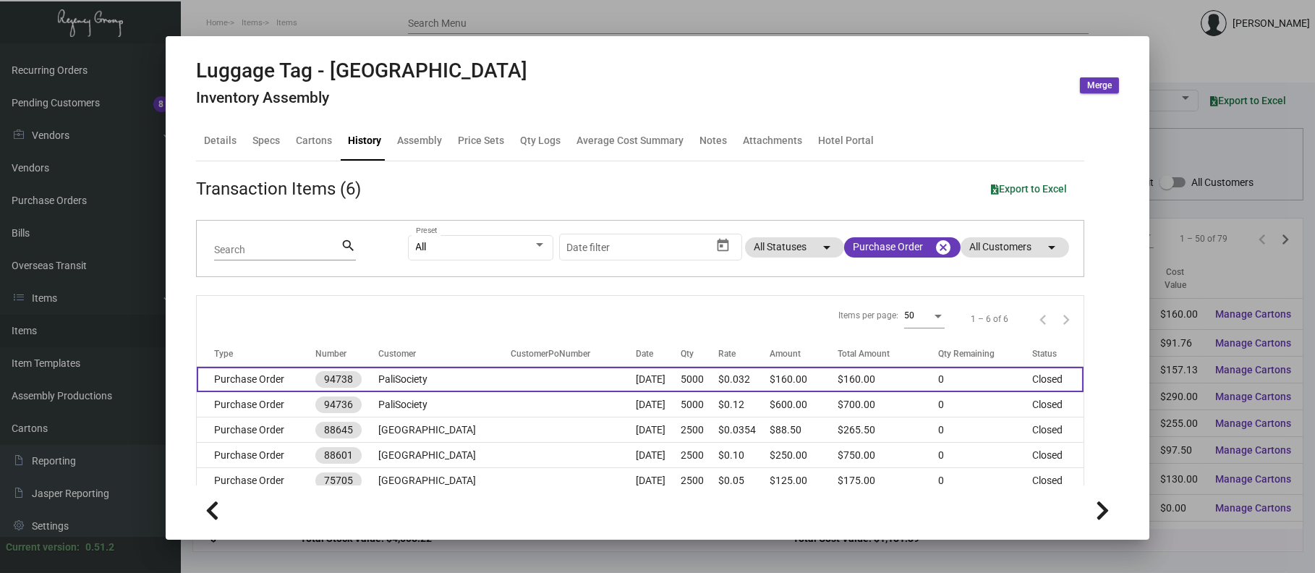
click at [423, 373] on td "PaliSociety" at bounding box center [444, 379] width 132 height 25
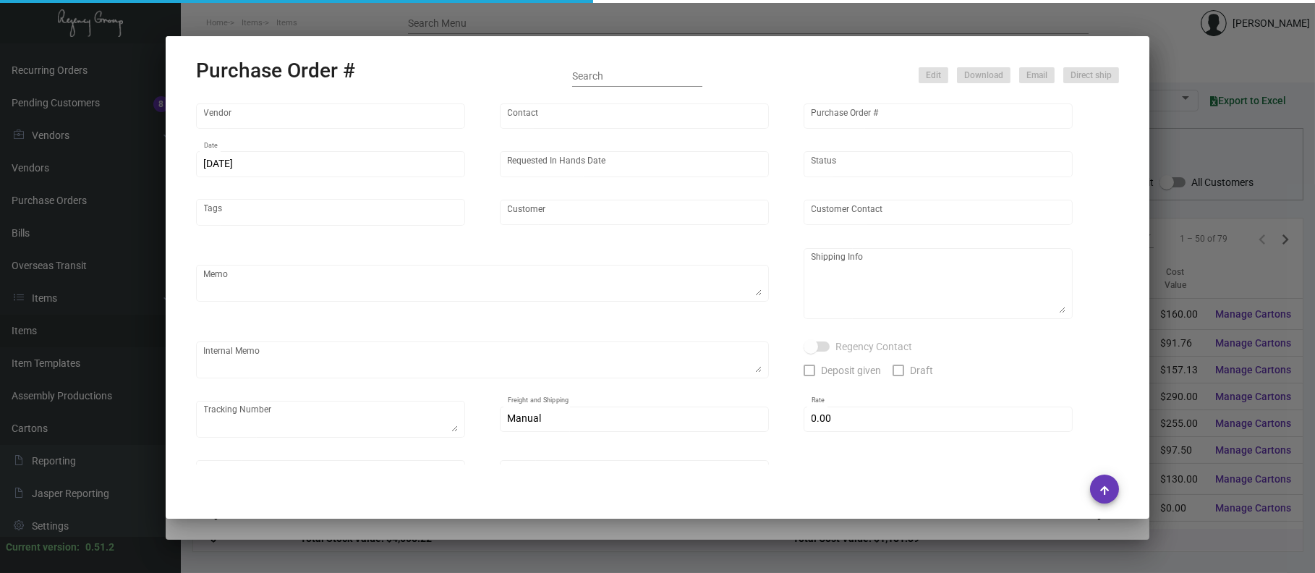
type input "Coast Wide Tag"
type input "[PERSON_NAME] MISSING INFO"
type input "94738"
type input "[DATE]"
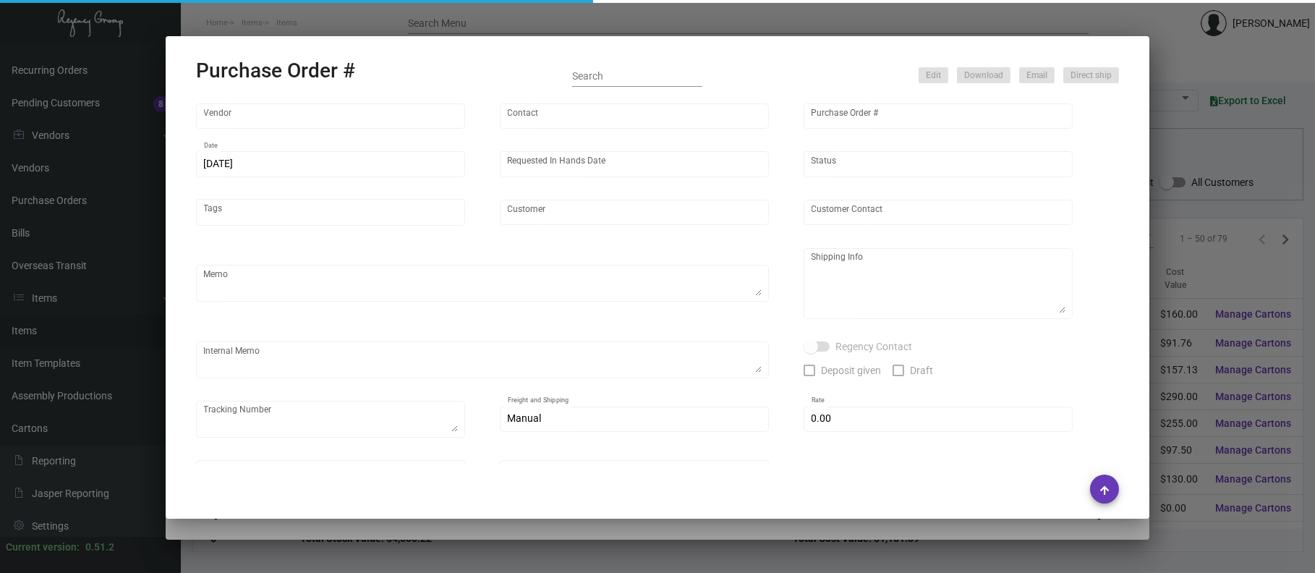
type input "PaliSociety"
type textarea "Please SHIP ON UPS# 1AY276"
type textarea "Regency Group LA [STREET_ADDRESS]"
checkbox input "true"
type input "$ 0.00"
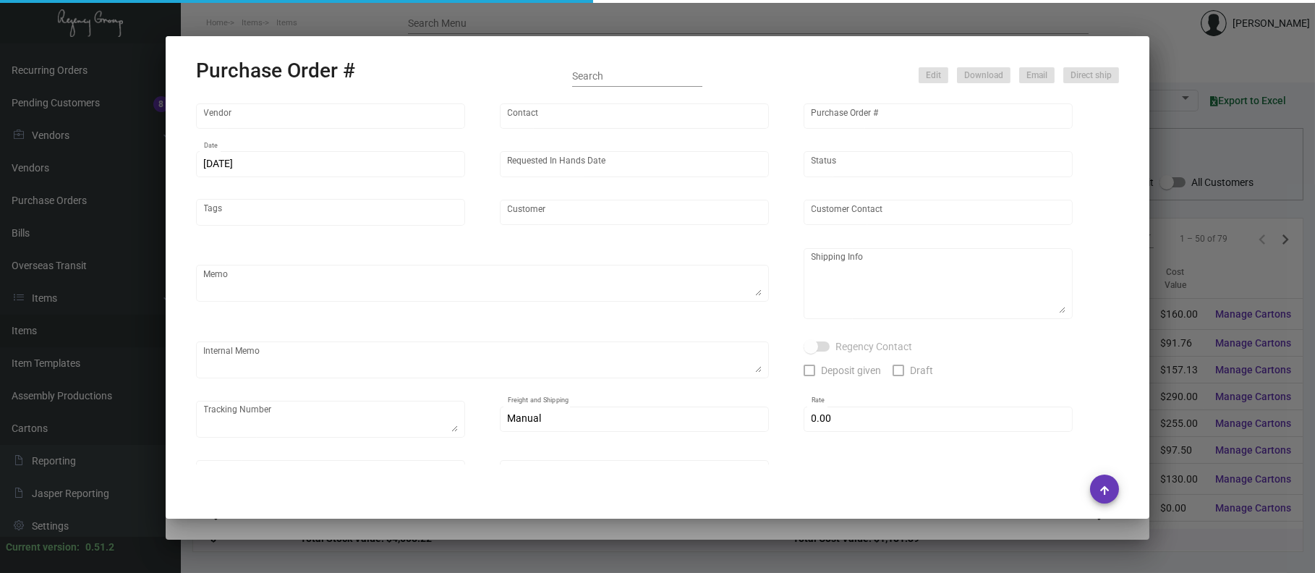
type input "United States Dollar $"
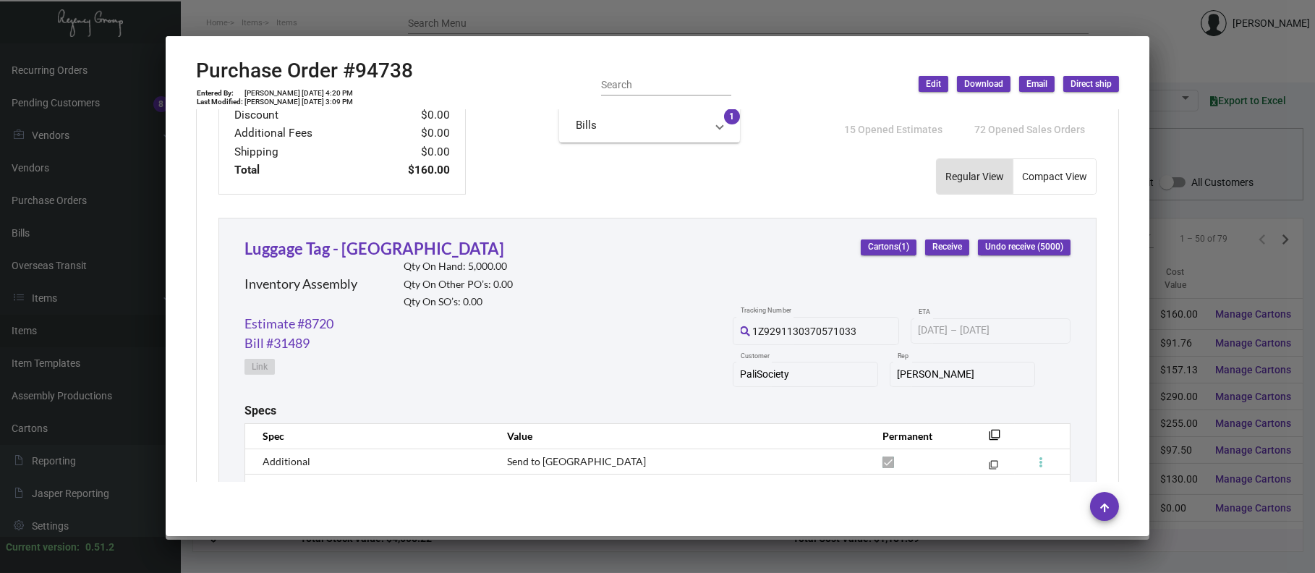
scroll to position [591, 0]
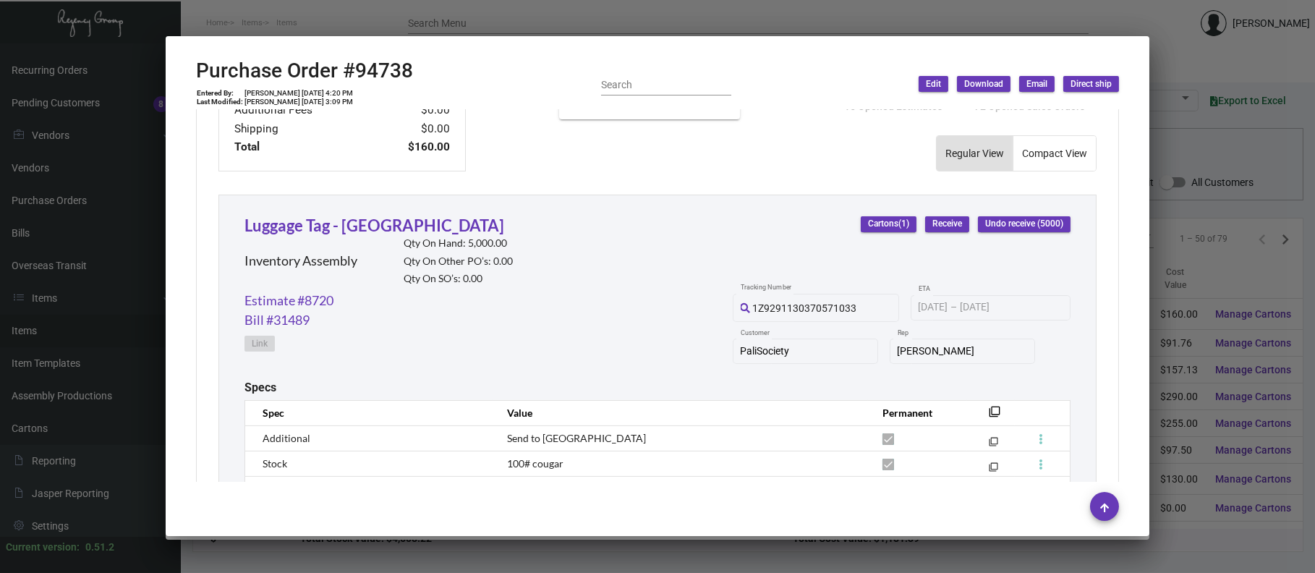
click at [547, 7] on div at bounding box center [657, 286] width 1315 height 573
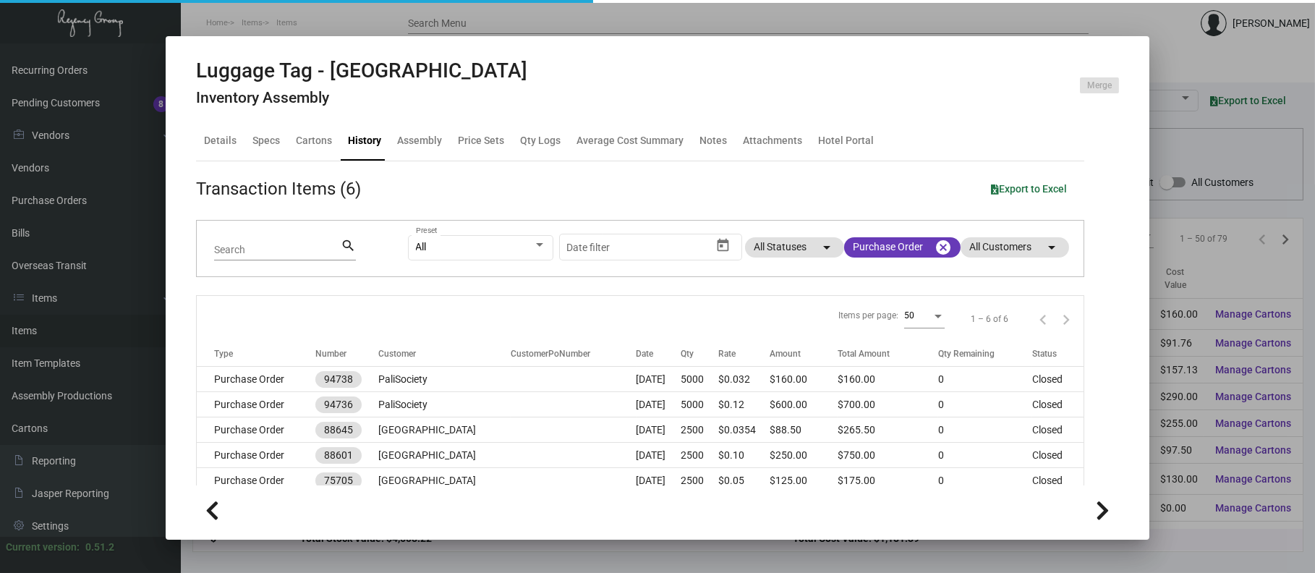
click at [548, 11] on div at bounding box center [657, 286] width 1315 height 573
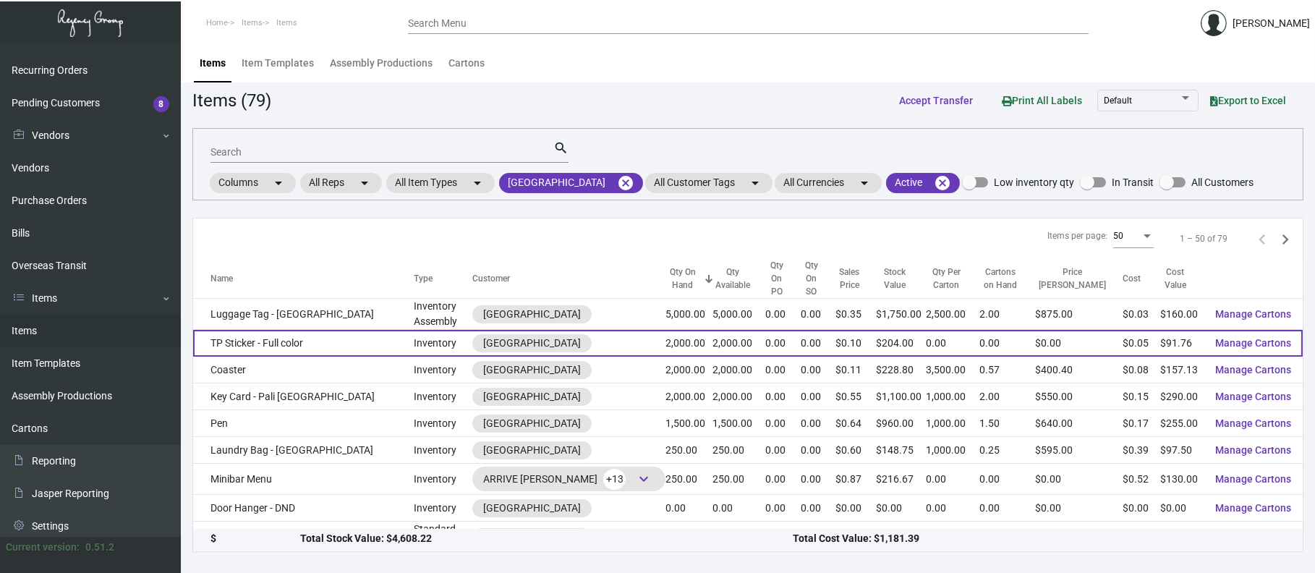
click at [304, 333] on td "TP Sticker - Full color" at bounding box center [303, 343] width 221 height 27
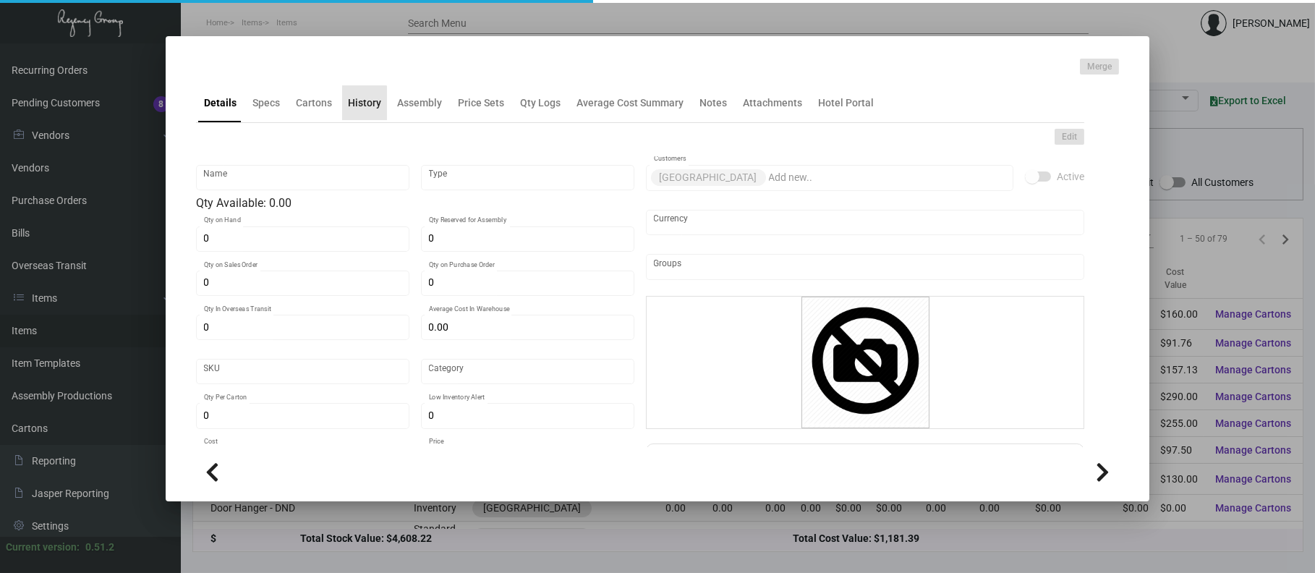
click at [353, 114] on div "History" at bounding box center [364, 102] width 45 height 35
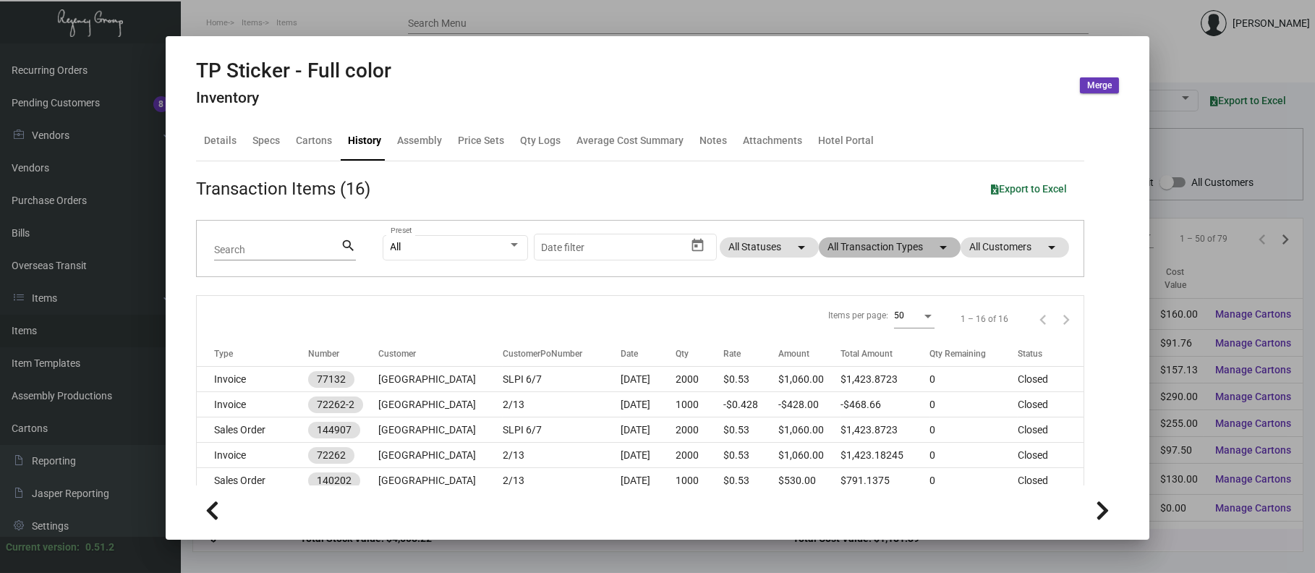
click at [832, 250] on mat-chip "All Transaction Types arrow_drop_down" at bounding box center [890, 247] width 142 height 20
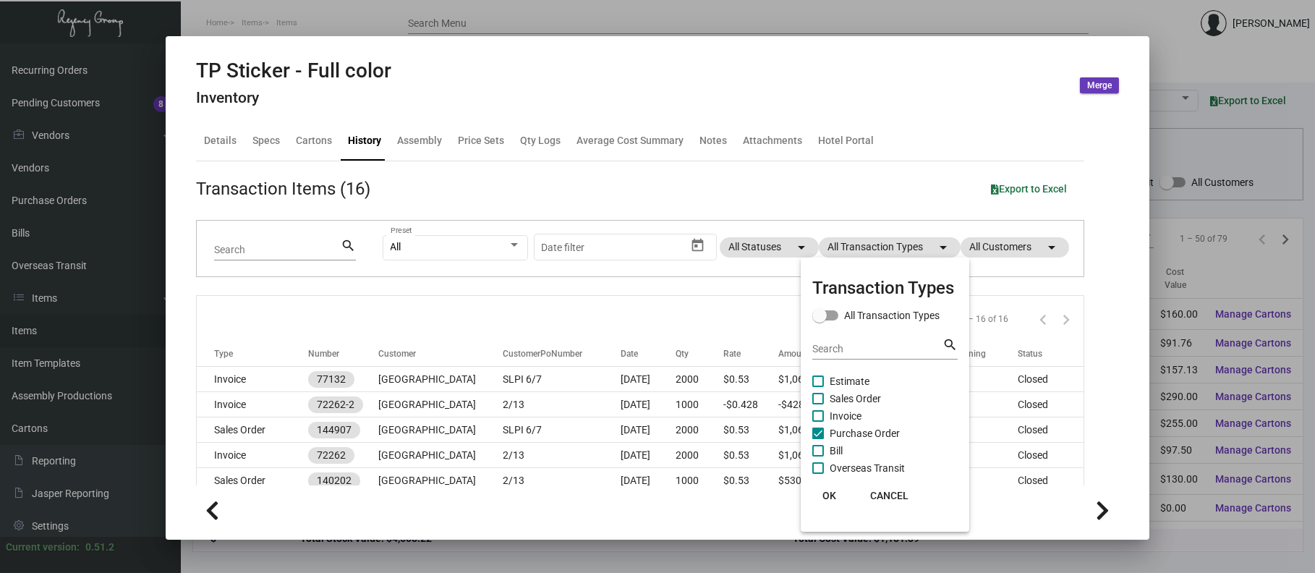
click at [869, 430] on span "Purchase Order" at bounding box center [864, 432] width 70 height 17
click at [818, 439] on input "Purchase Order" at bounding box center [817, 439] width 1 height 1
click at [871, 435] on span "Purchase Order" at bounding box center [864, 432] width 70 height 17
click at [818, 439] on input "Purchase Order" at bounding box center [817, 439] width 1 height 1
checkbox input "true"
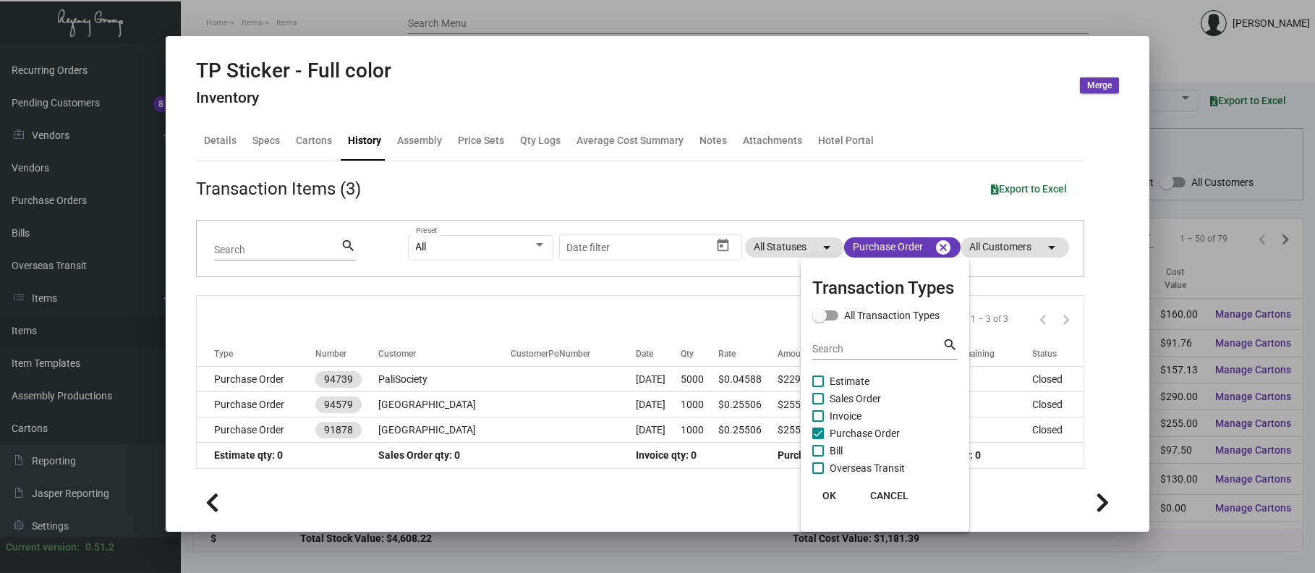
click at [501, 365] on div at bounding box center [657, 286] width 1315 height 573
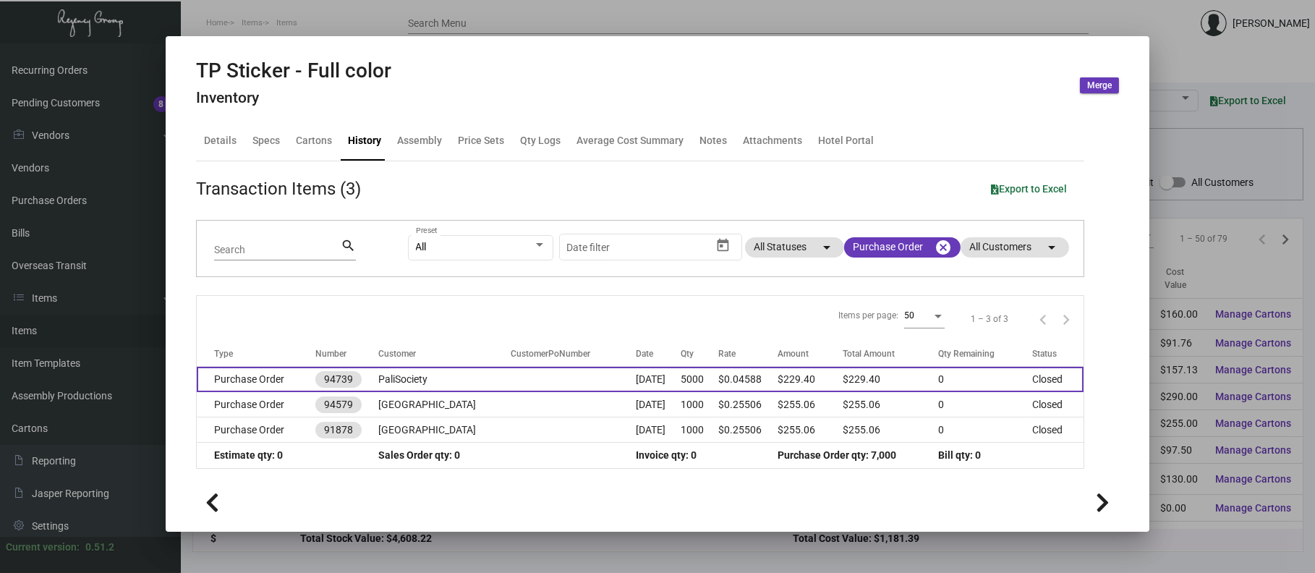
click at [431, 372] on td "PaliSociety" at bounding box center [444, 379] width 132 height 25
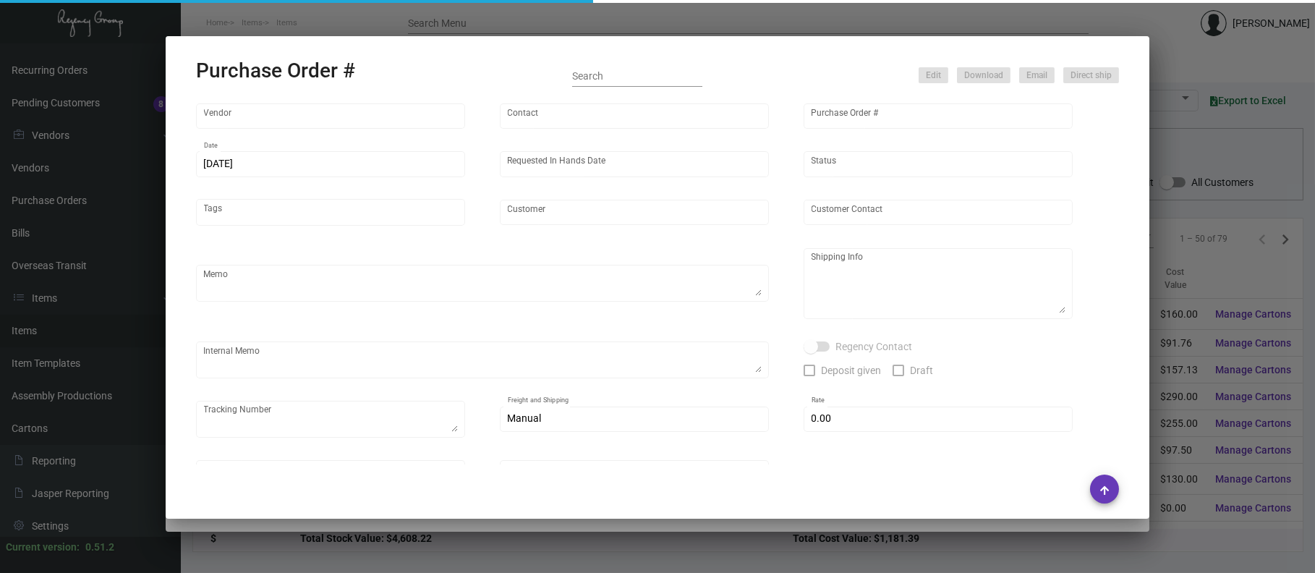
type input "AmeriCAL Inc."
type input "Send Orders"
type input "94739"
type input "[DATE]"
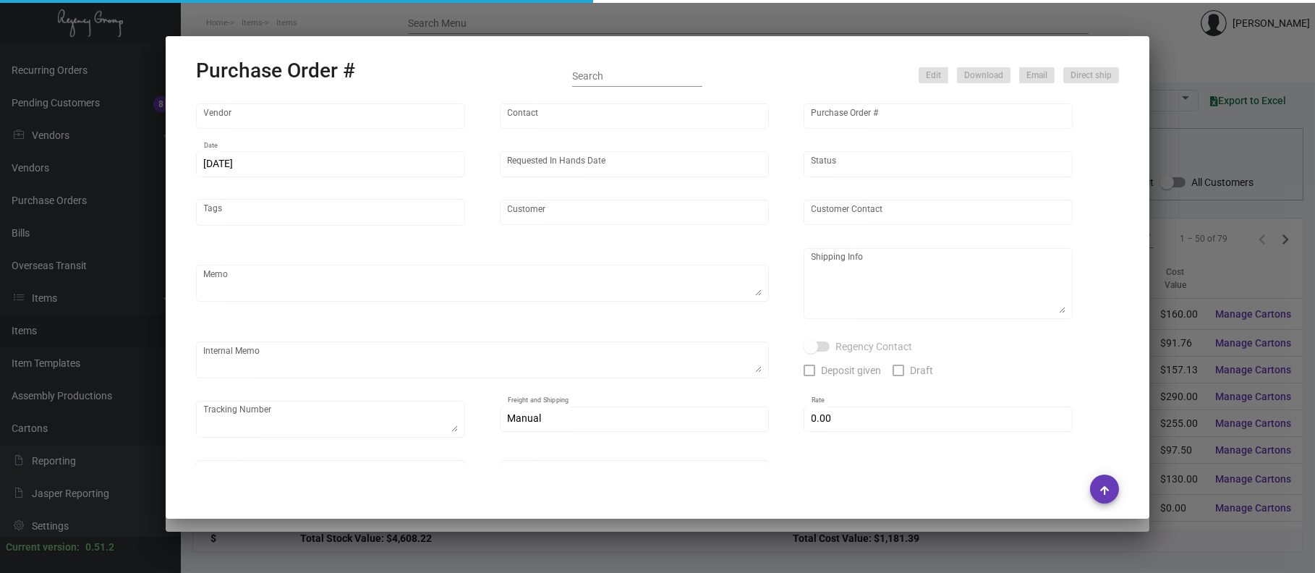
type input "PaliSociety"
type textarea "Reorder - PO# 94579"
type textarea "Regency Group LA [STREET_ADDRESS]"
checkbox input "true"
type input "$ 0.00"
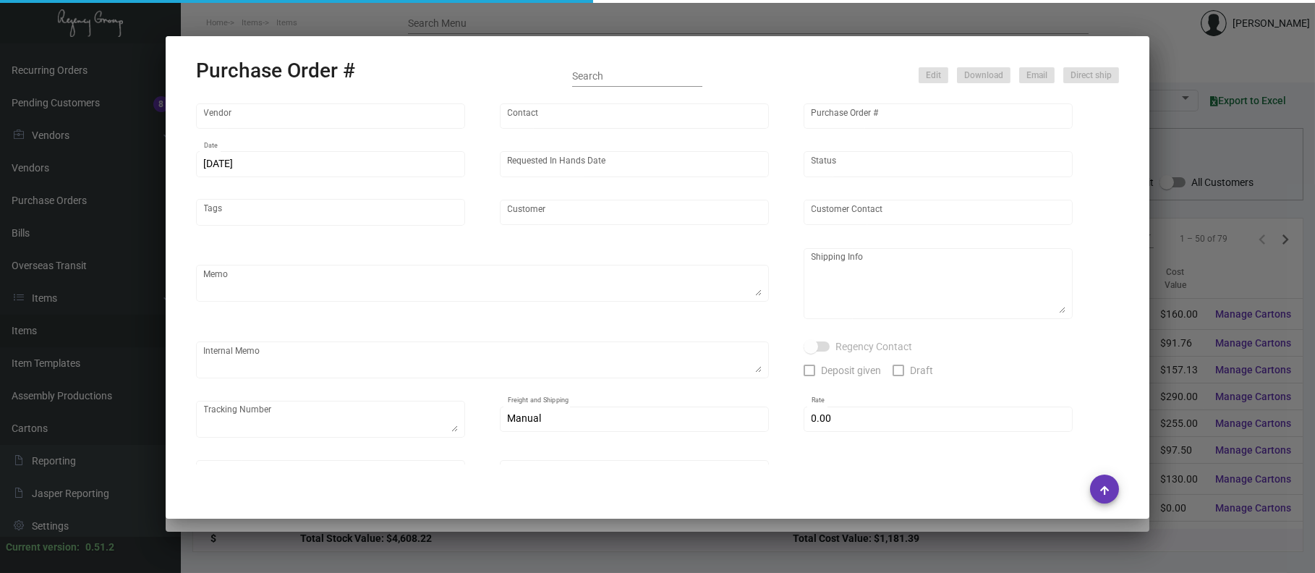
type input "United States Dollar $"
